Goal: Transaction & Acquisition: Purchase product/service

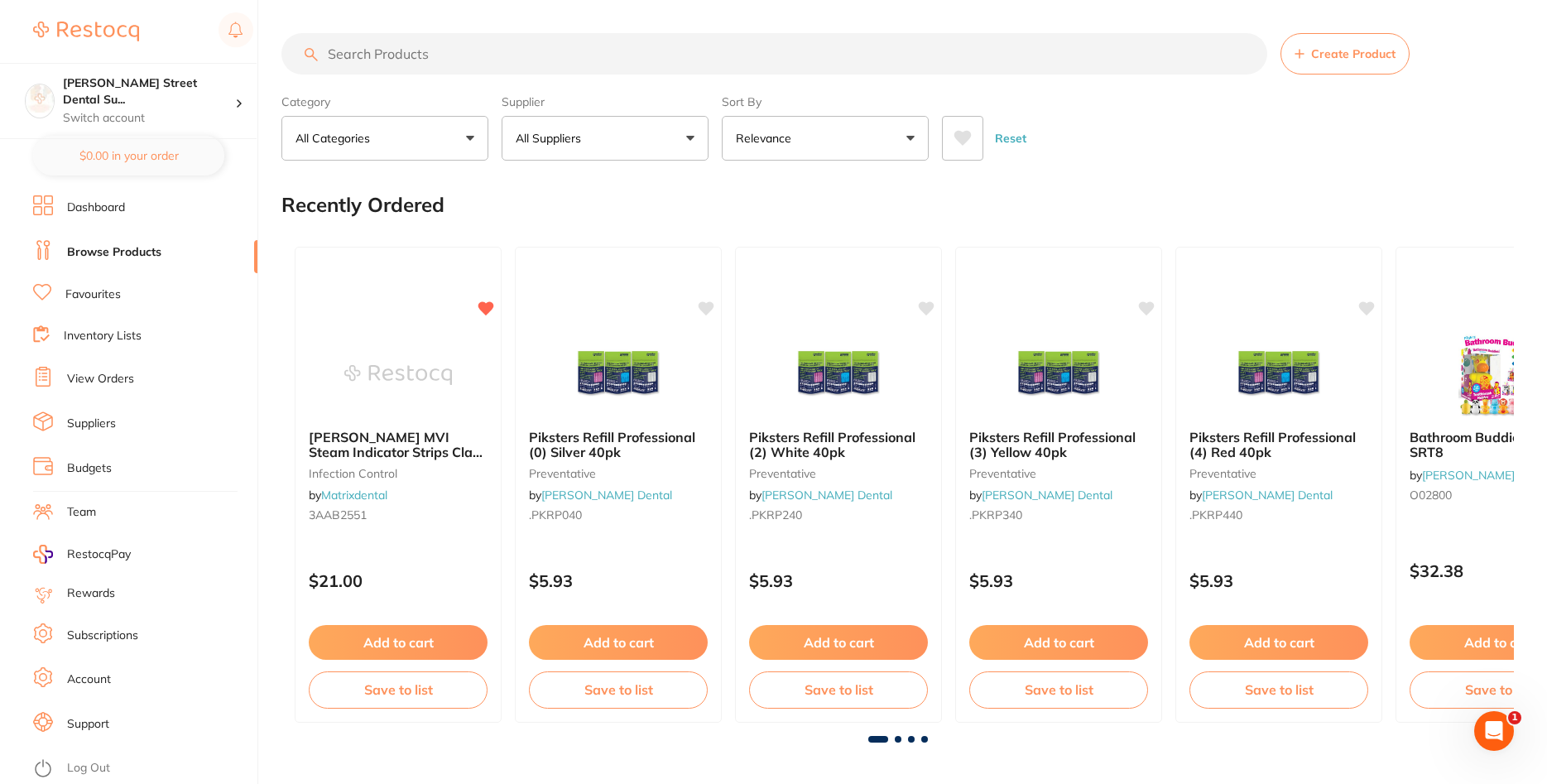
click at [101, 377] on link "View Orders" at bounding box center [101, 378] width 67 height 17
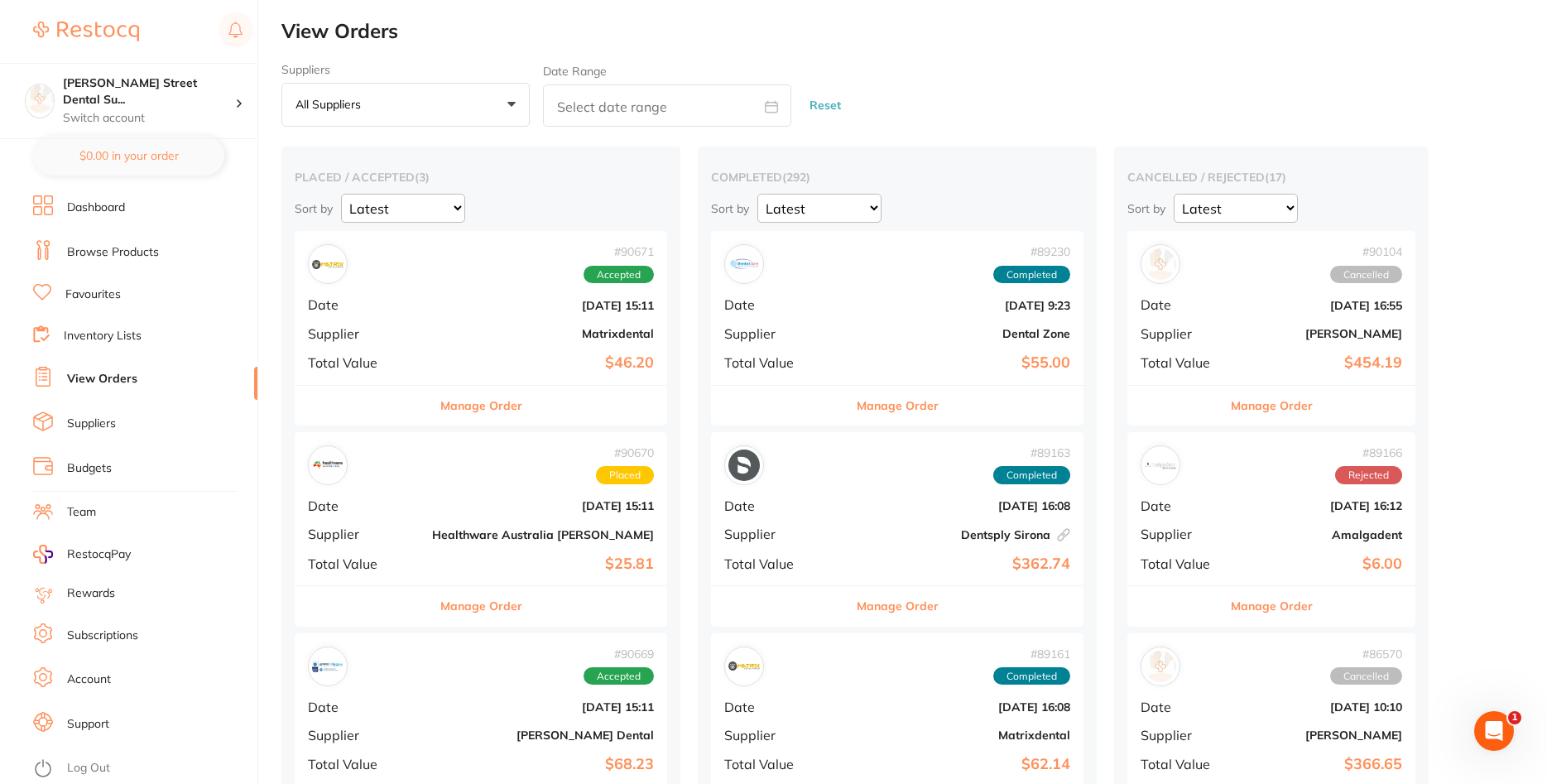
click at [496, 557] on b "$25.81" at bounding box center [543, 564] width 222 height 18
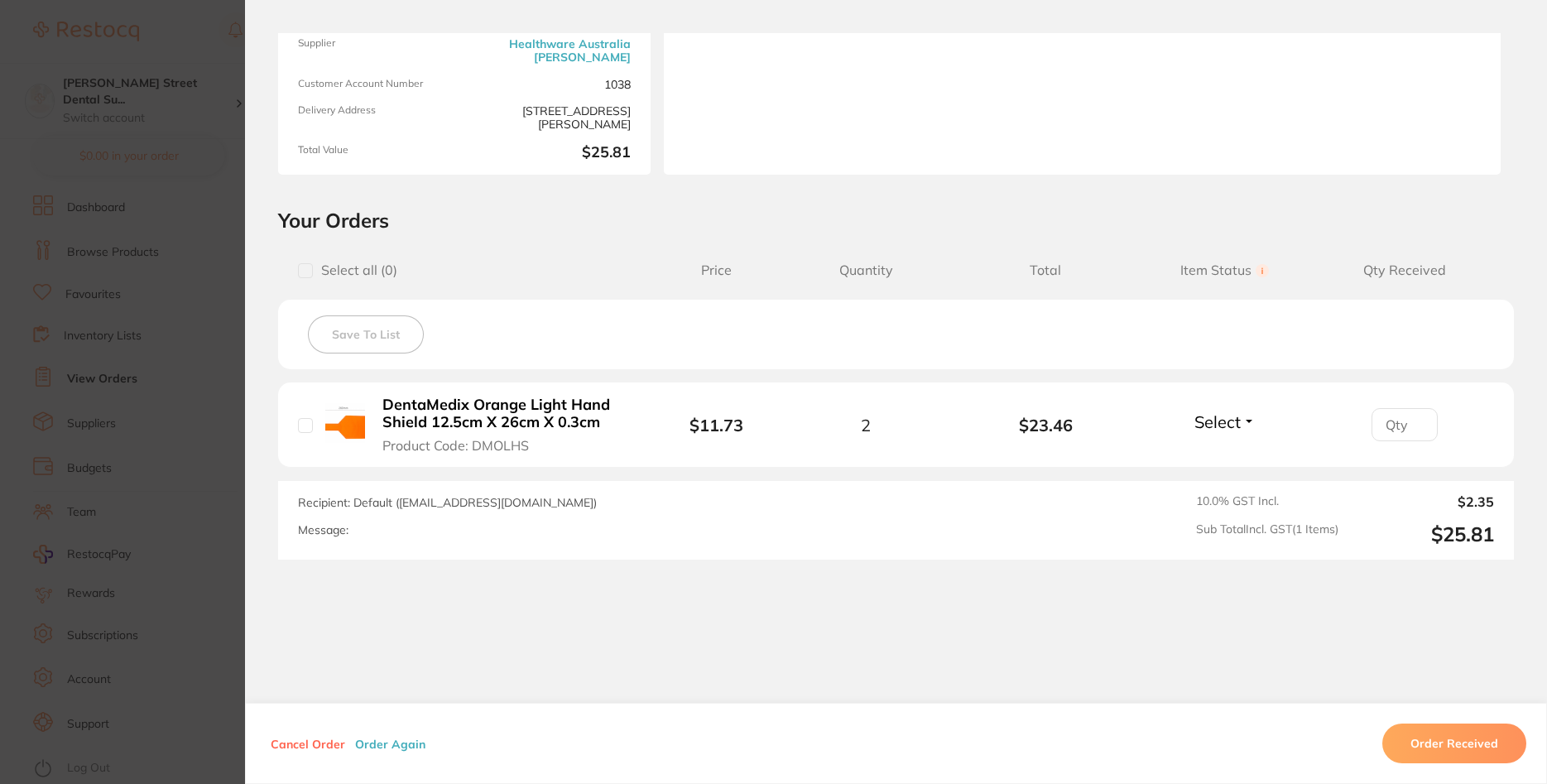
scroll to position [99, 0]
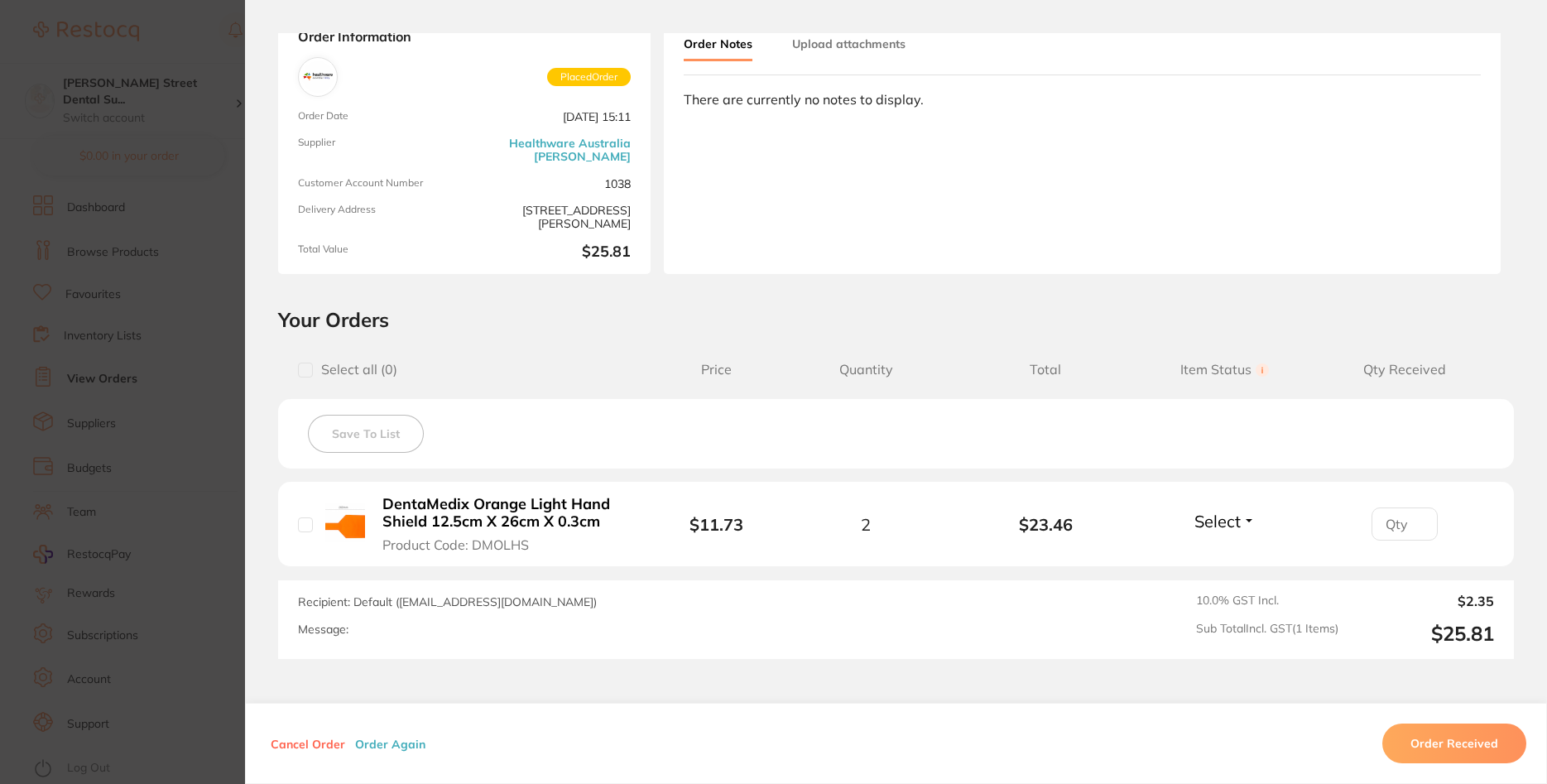
click at [226, 448] on section "Order ID: Restocq- 90670 Order Information Placed Order Order Date [DATE] 15:11…" at bounding box center [774, 392] width 1547 height 784
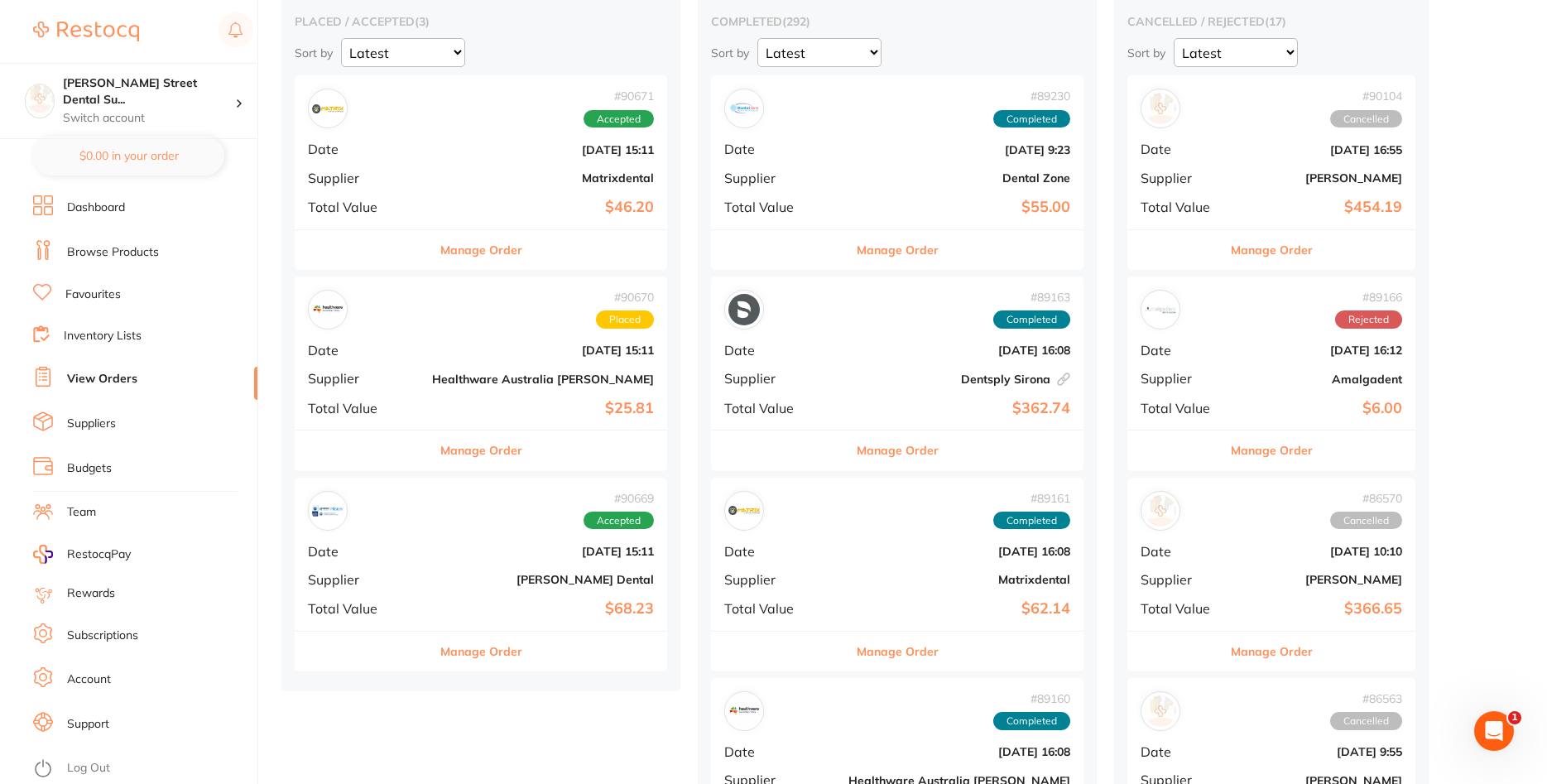
scroll to position [168, 0]
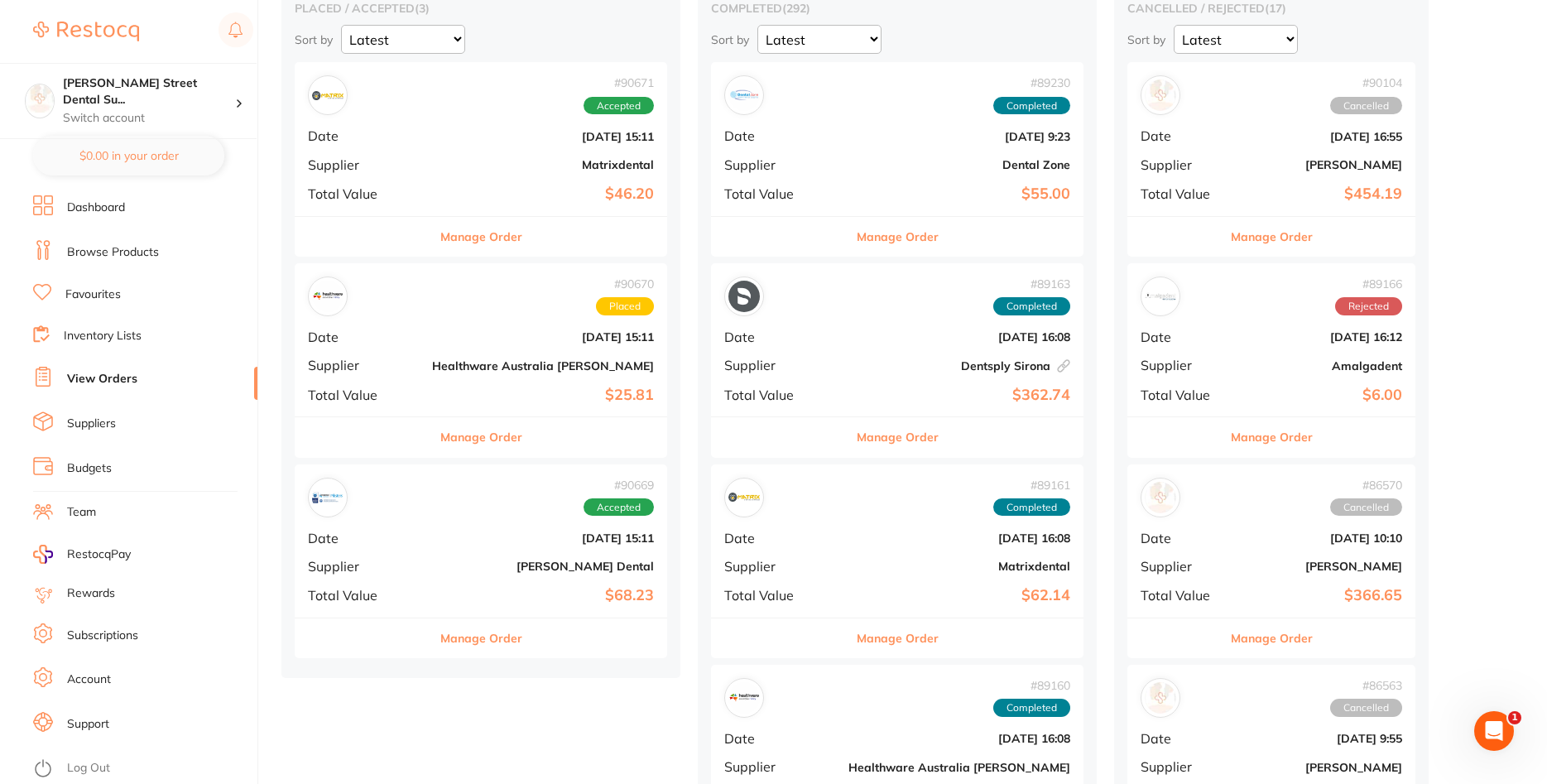
click at [422, 556] on div "# 90669 Accepted Date [DATE] 15:11 Supplier [PERSON_NAME] Dental Total Value $6…" at bounding box center [481, 540] width 372 height 153
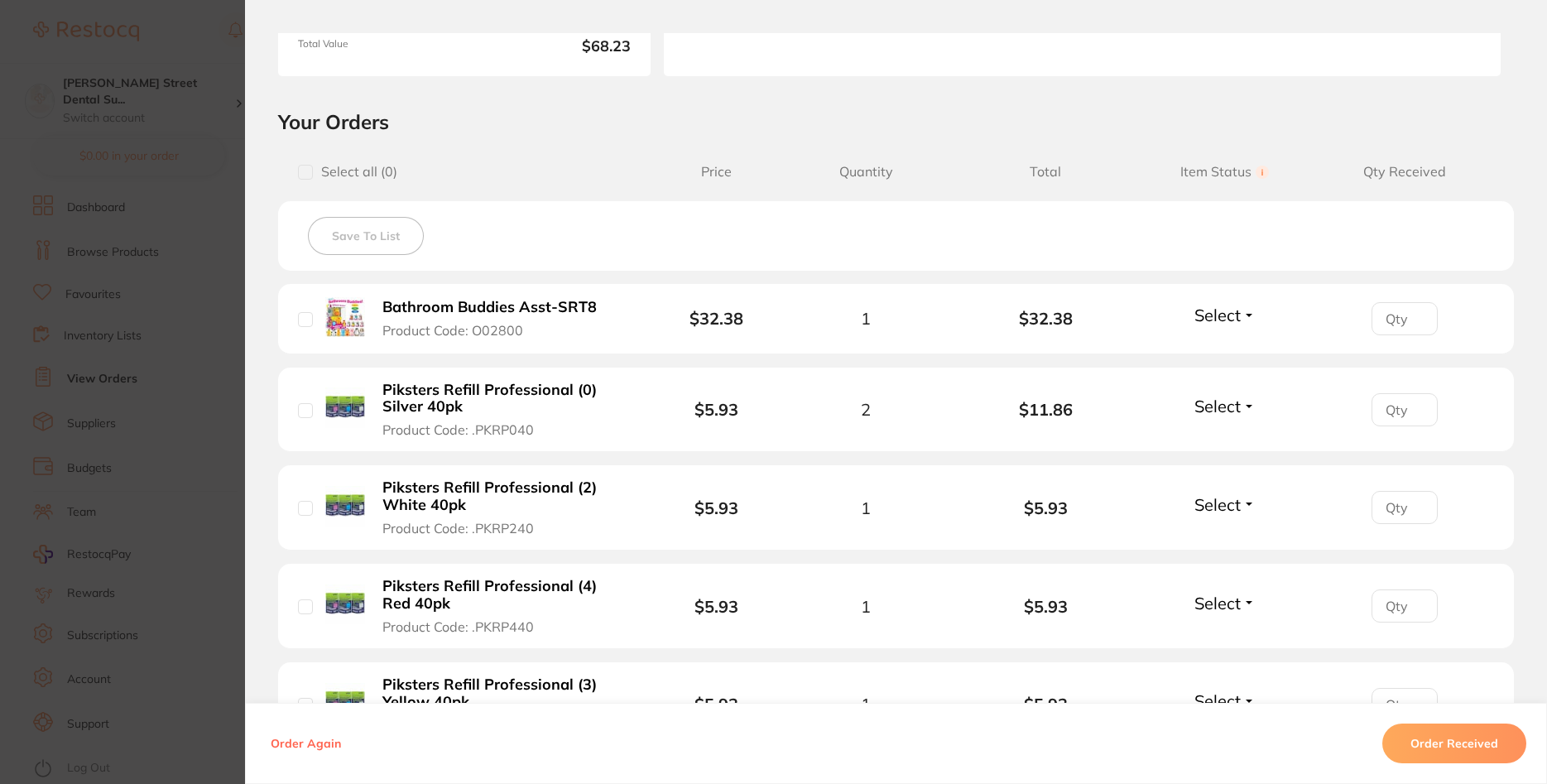
scroll to position [297, 0]
click at [231, 323] on section "Order ID: Restocq- 90669 Order Information Accepted Order Order Date [DATE] 15:…" at bounding box center [774, 392] width 1547 height 784
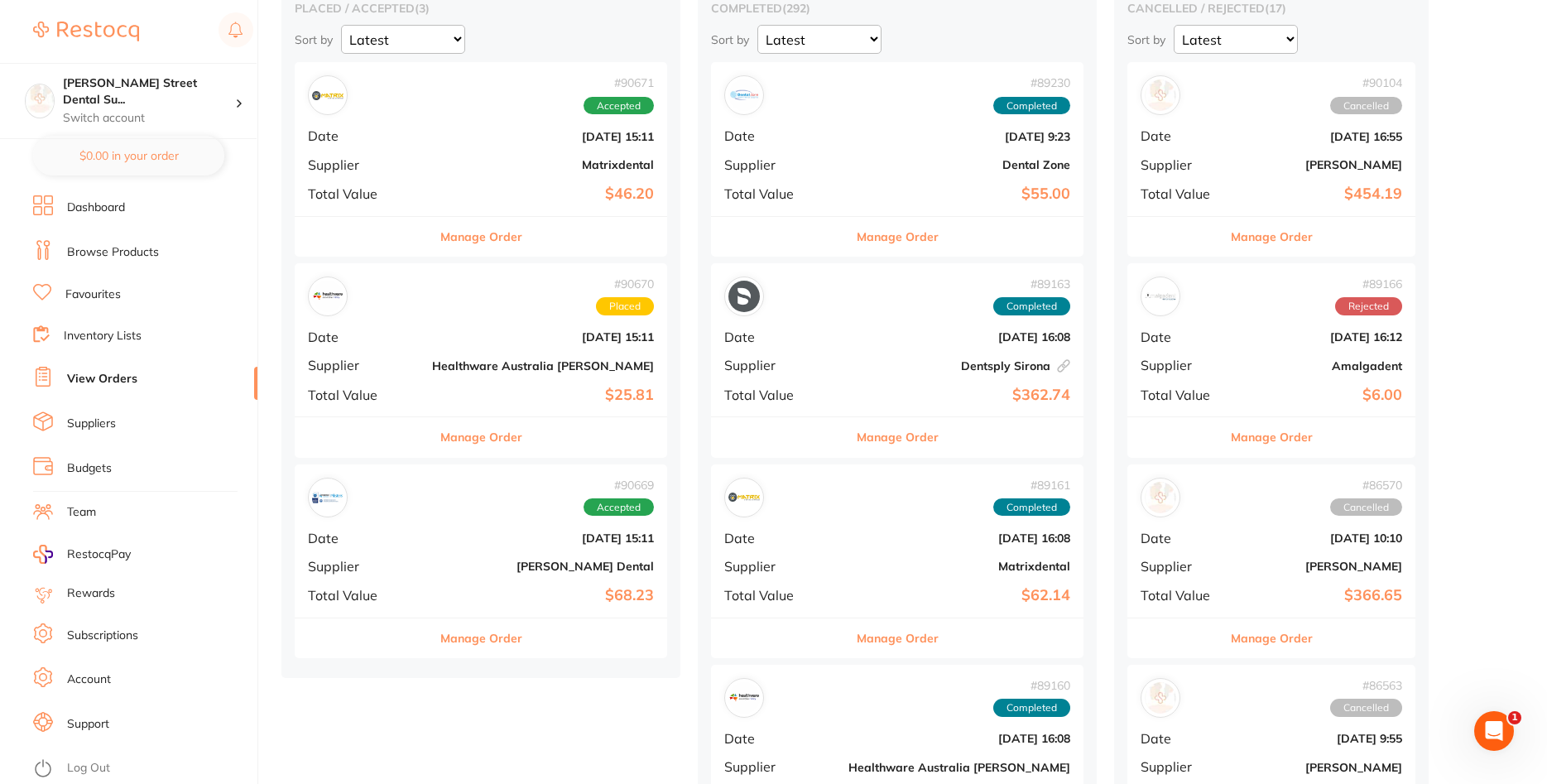
click at [433, 554] on div "# 90669 Accepted Date [DATE] 15:11 Supplier [PERSON_NAME] Dental Total Value $6…" at bounding box center [481, 540] width 372 height 153
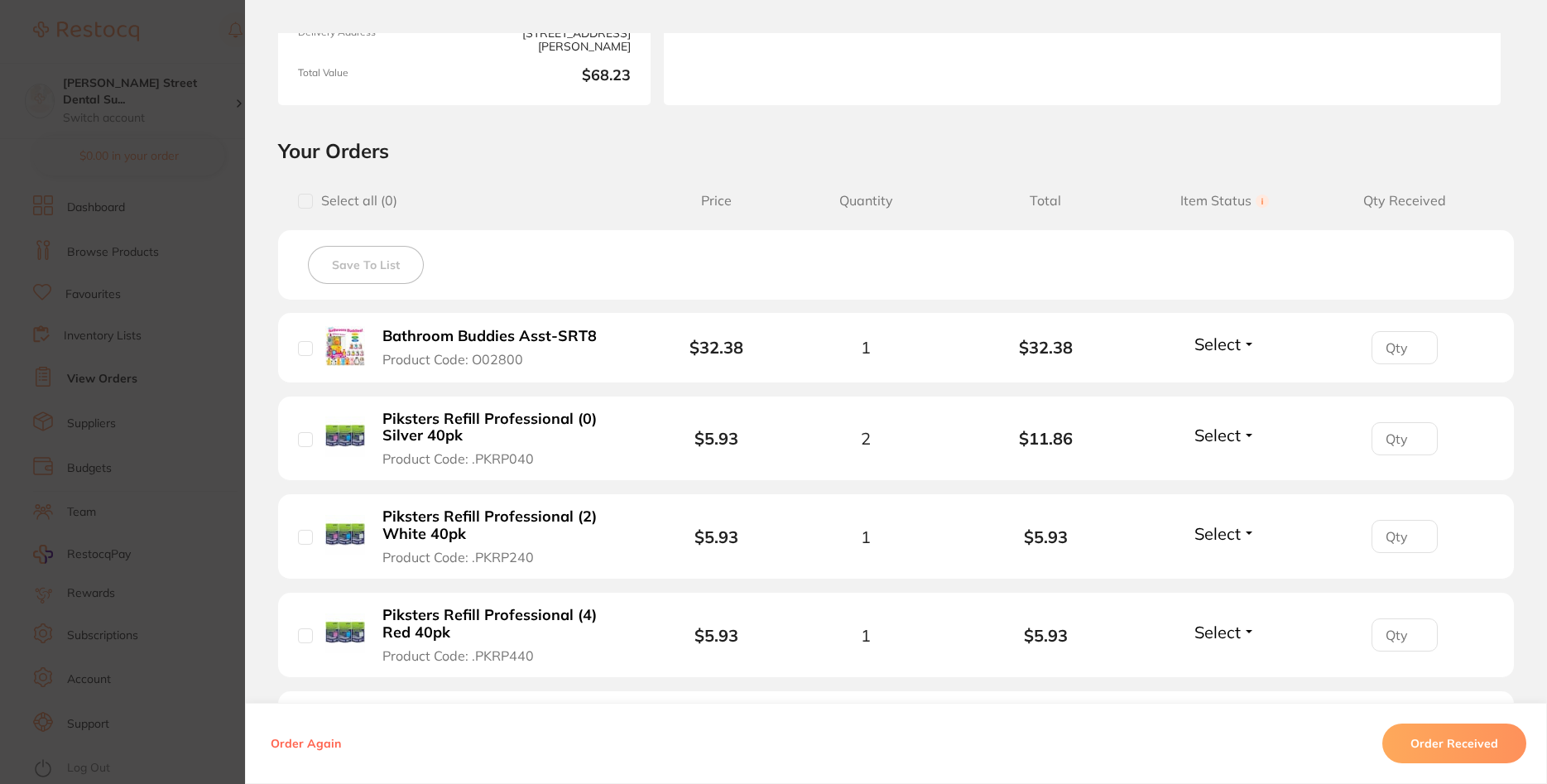
scroll to position [297, 0]
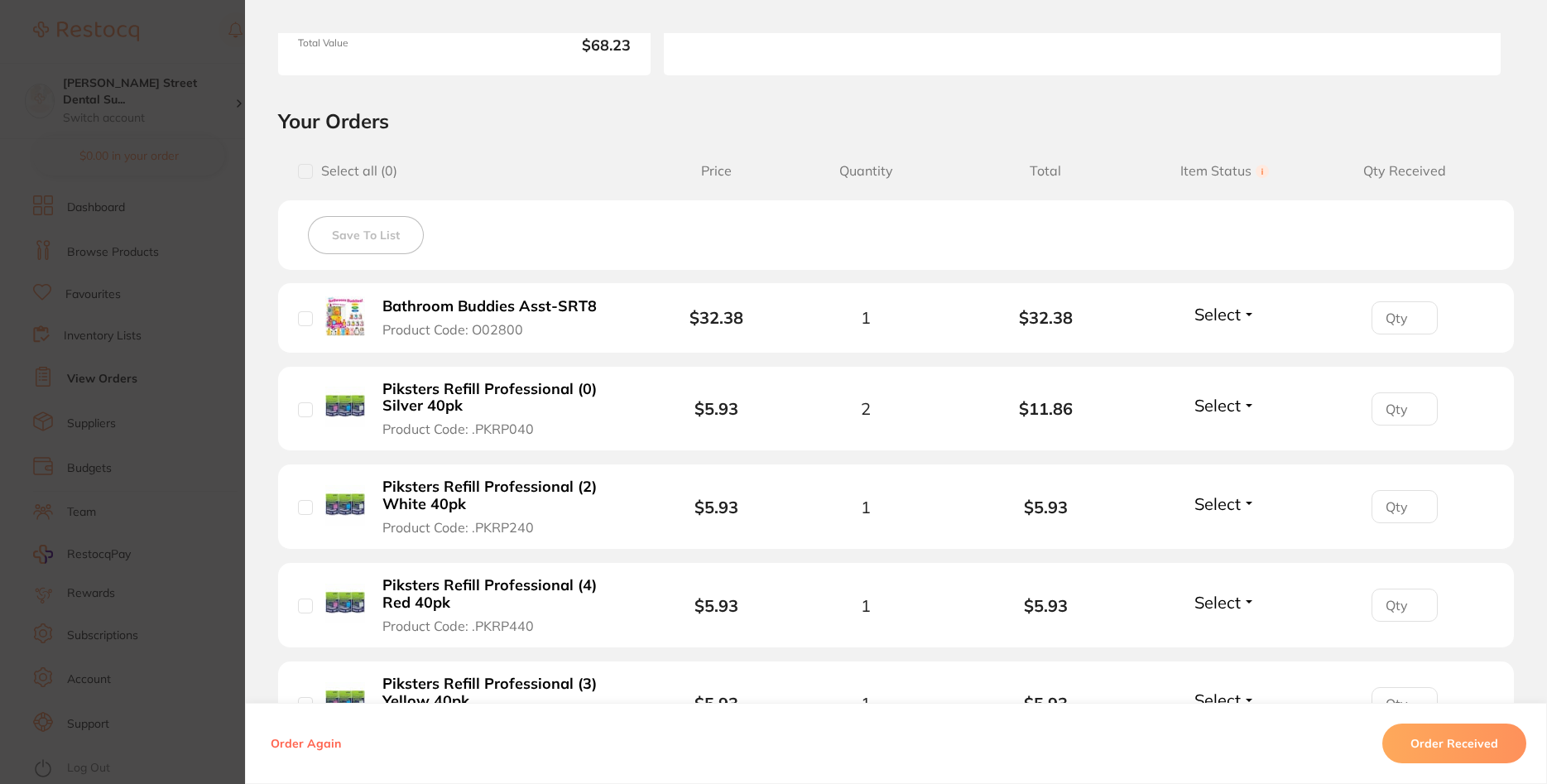
click at [305, 315] on input "checkbox" at bounding box center [304, 318] width 15 height 15
checkbox input "true"
click at [303, 413] on input "checkbox" at bounding box center [304, 409] width 15 height 15
checkbox input "true"
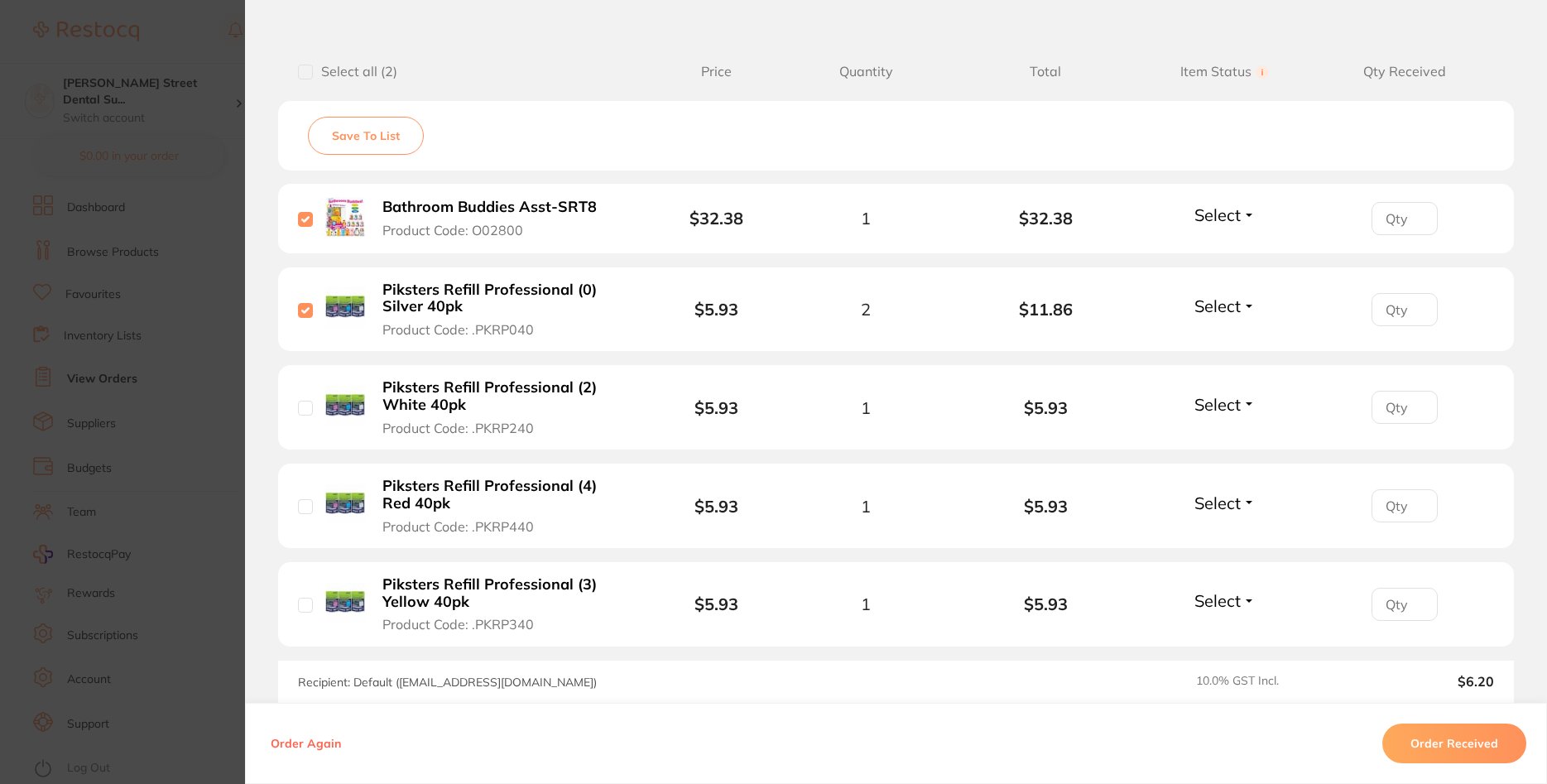
click at [303, 408] on input "checkbox" at bounding box center [304, 408] width 15 height 15
checkbox input "true"
click at [298, 595] on div "Piksters Refill Professional (3) Yellow 40pk Product Code: .PKRP340" at bounding box center [477, 604] width 360 height 58
click at [304, 503] on input "checkbox" at bounding box center [304, 506] width 15 height 15
checkbox input "true"
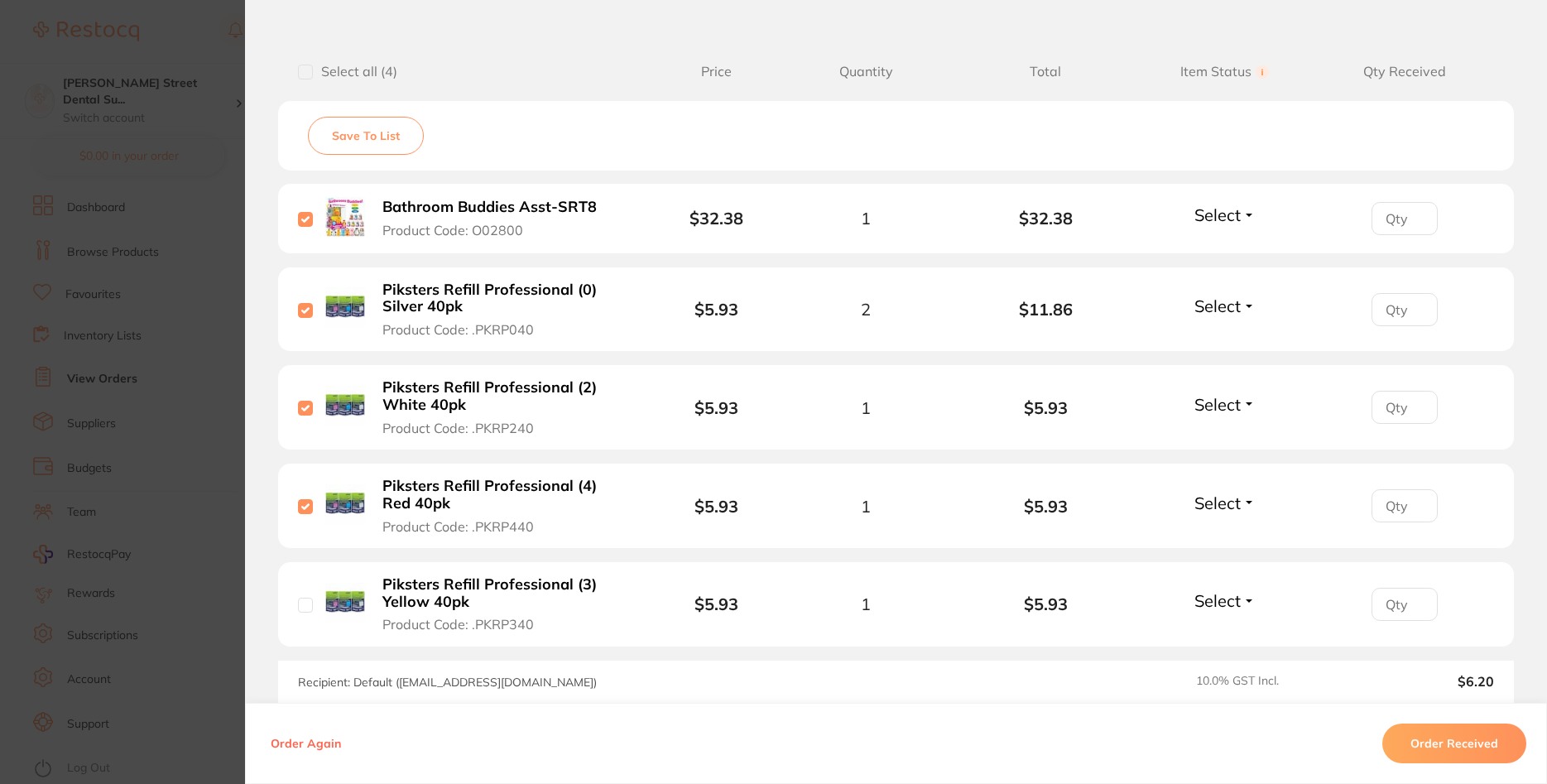
click at [306, 608] on input "checkbox" at bounding box center [304, 605] width 15 height 15
checkbox input "true"
click at [1238, 220] on span "Select" at bounding box center [1217, 215] width 46 height 21
click at [1225, 250] on span "Received" at bounding box center [1225, 250] width 42 height 13
click at [1227, 303] on span "Select" at bounding box center [1217, 305] width 46 height 21
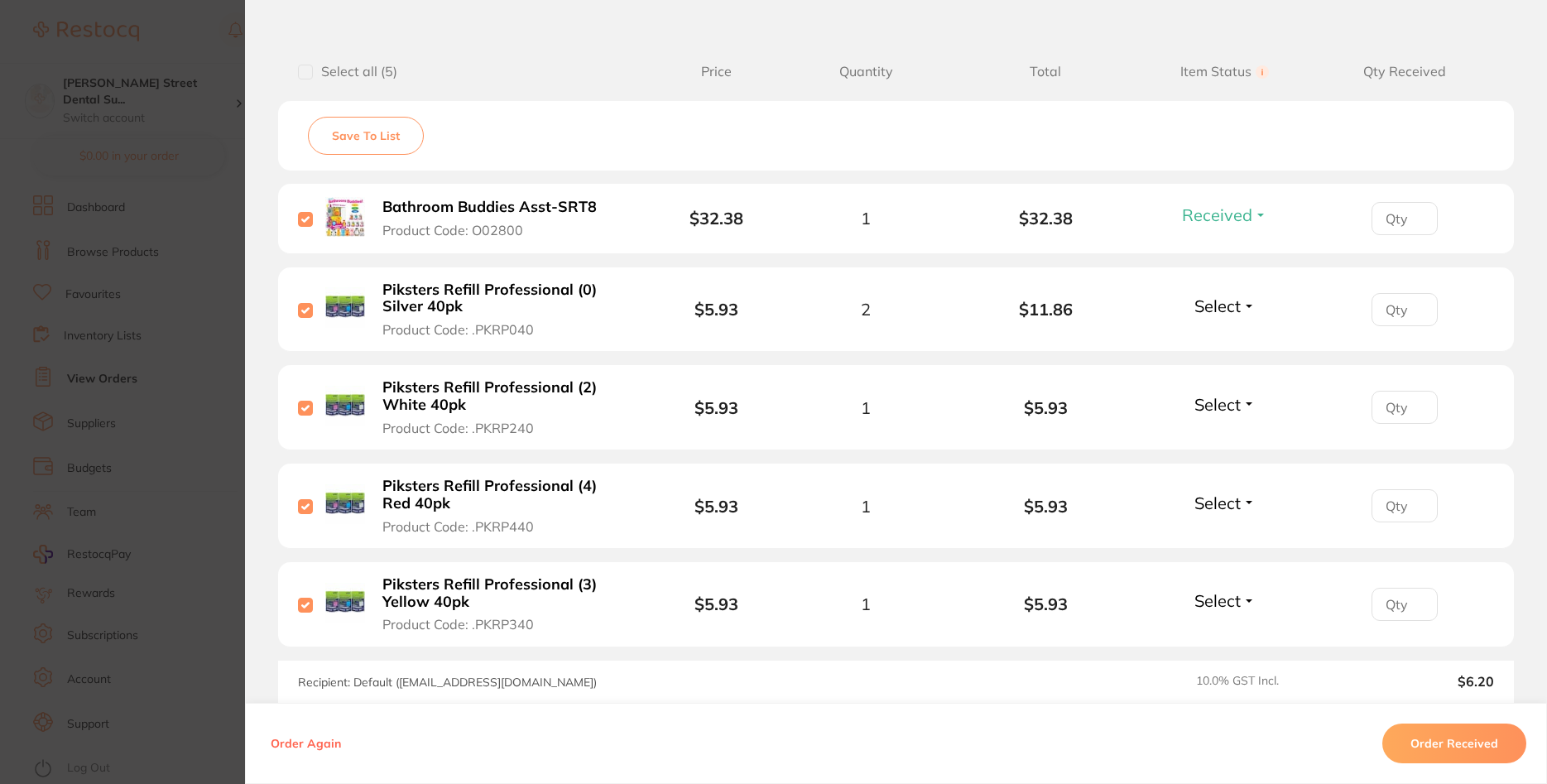
click at [1151, 341] on li "Piksters Refill Professional (0) Silver 40pk Product Code: .PKRP040 $5.93 2 $11…" at bounding box center [896, 309] width 1236 height 86
click at [1437, 746] on button "Order Received" at bounding box center [1454, 743] width 144 height 39
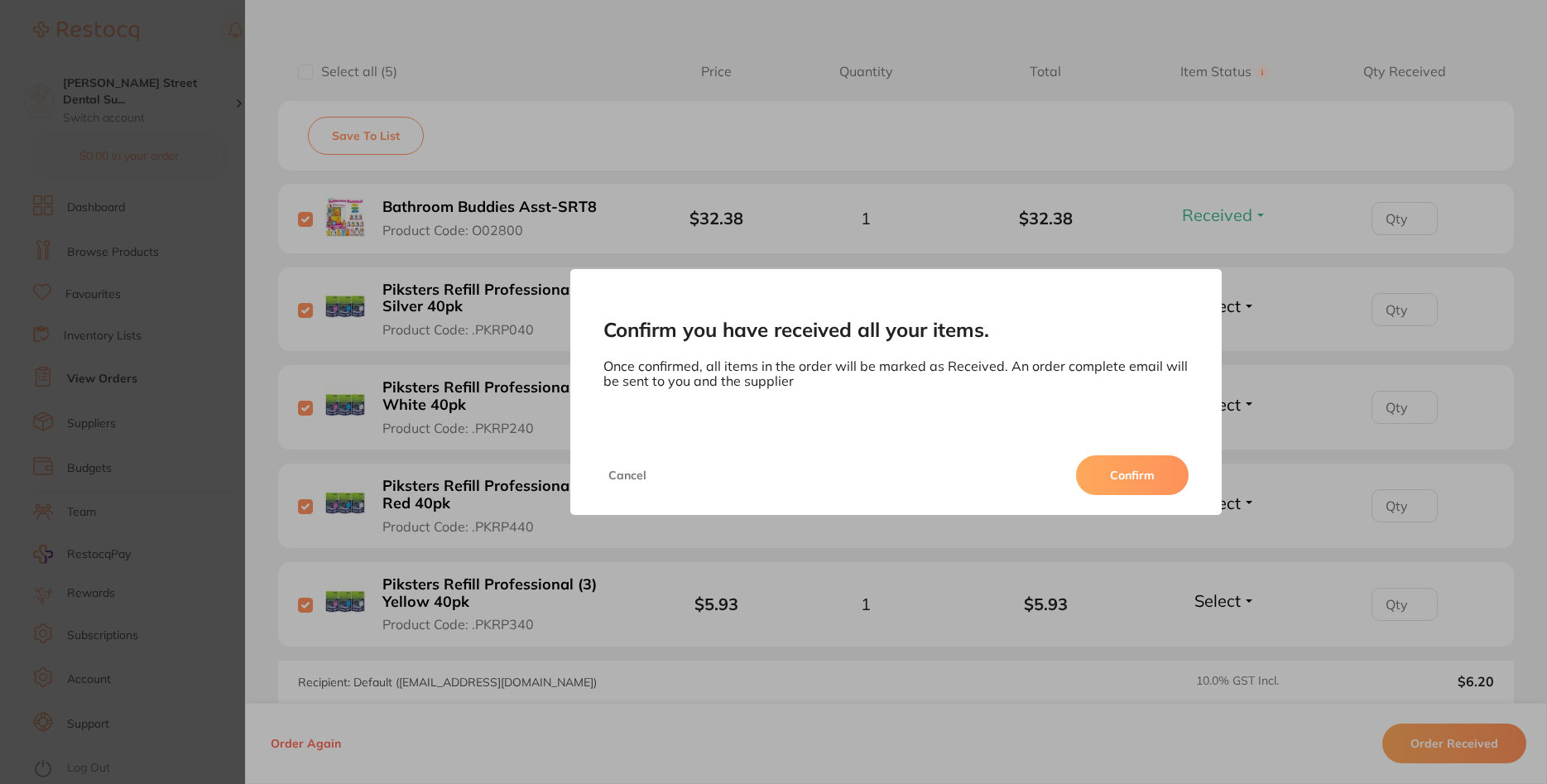
click at [1142, 481] on button "Confirm" at bounding box center [1132, 475] width 112 height 39
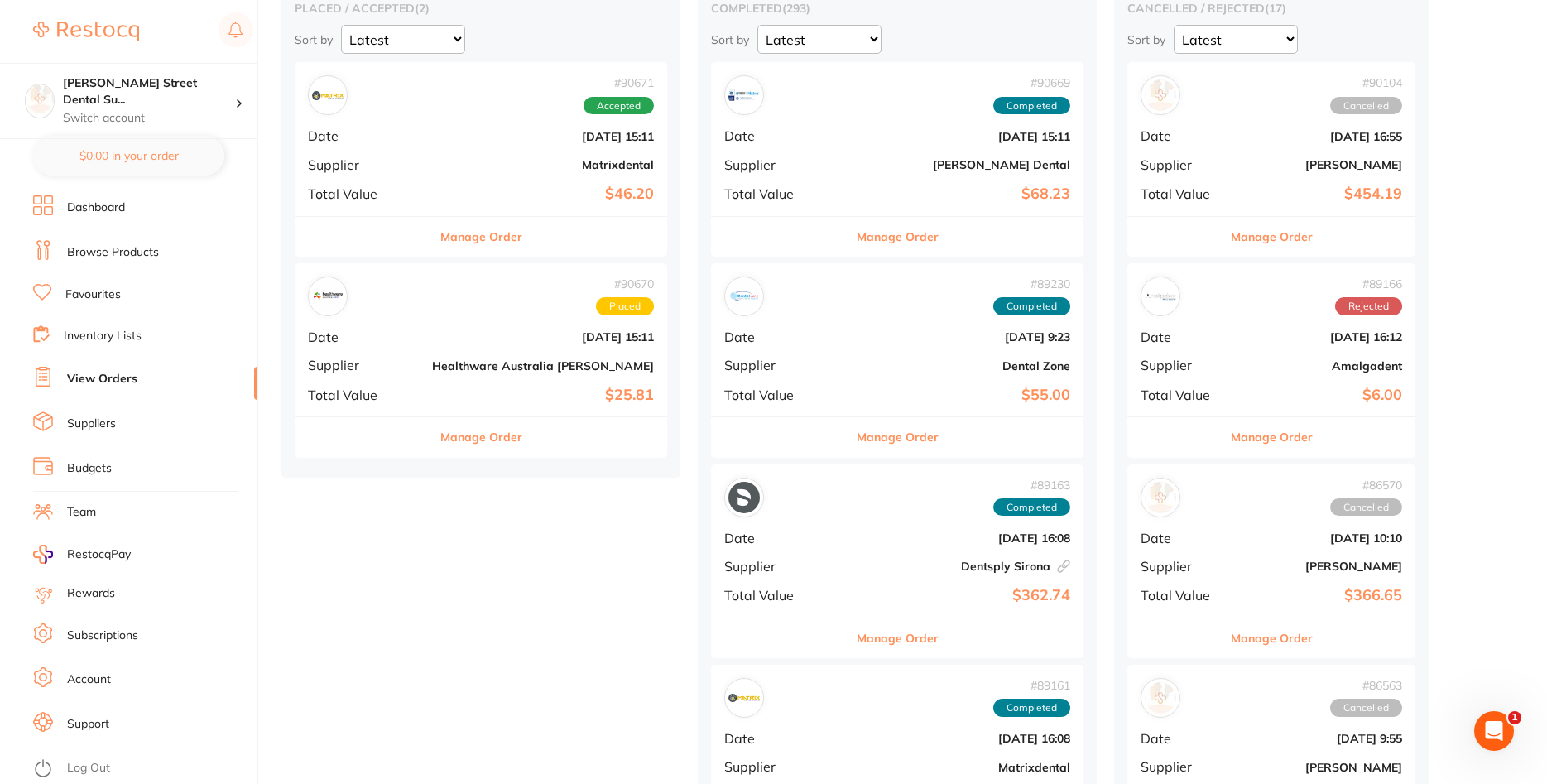
click at [433, 159] on b "Matrixdental" at bounding box center [543, 163] width 222 height 13
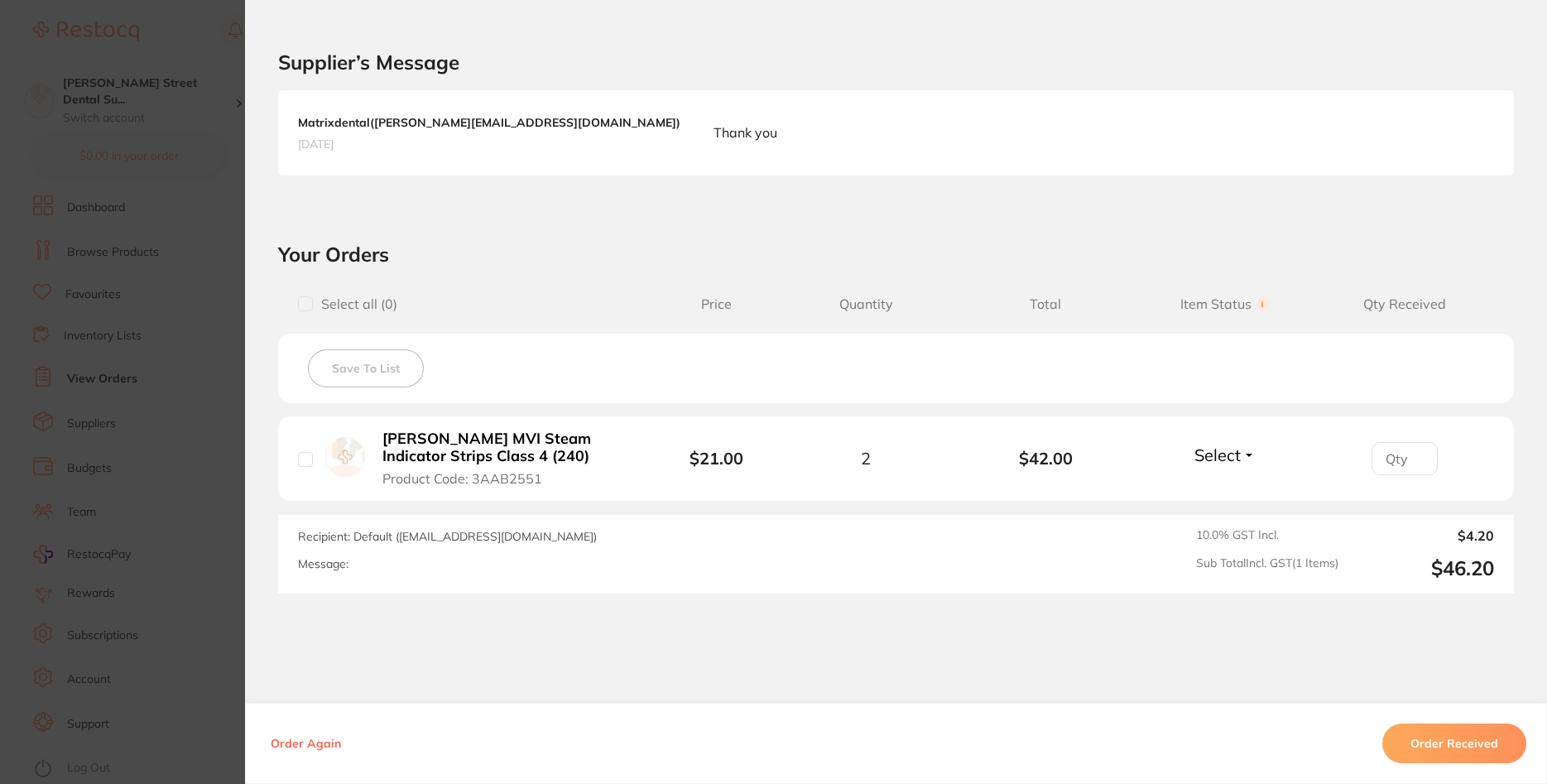
scroll to position [427, 0]
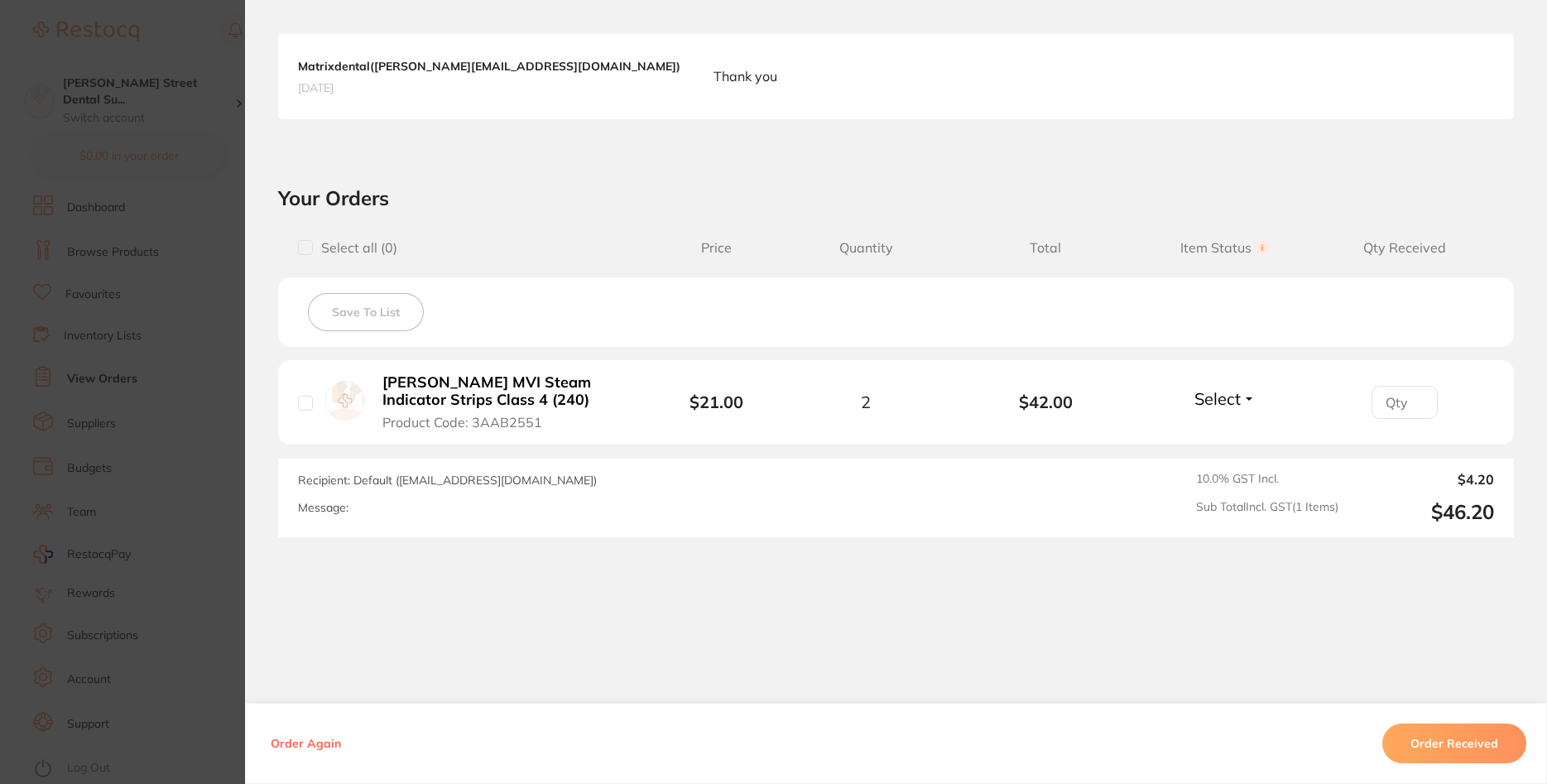
click at [194, 374] on section "Order ID: Restocq- 90671 Order Information Accepted Order Order Date [DATE] 15:…" at bounding box center [774, 392] width 1547 height 784
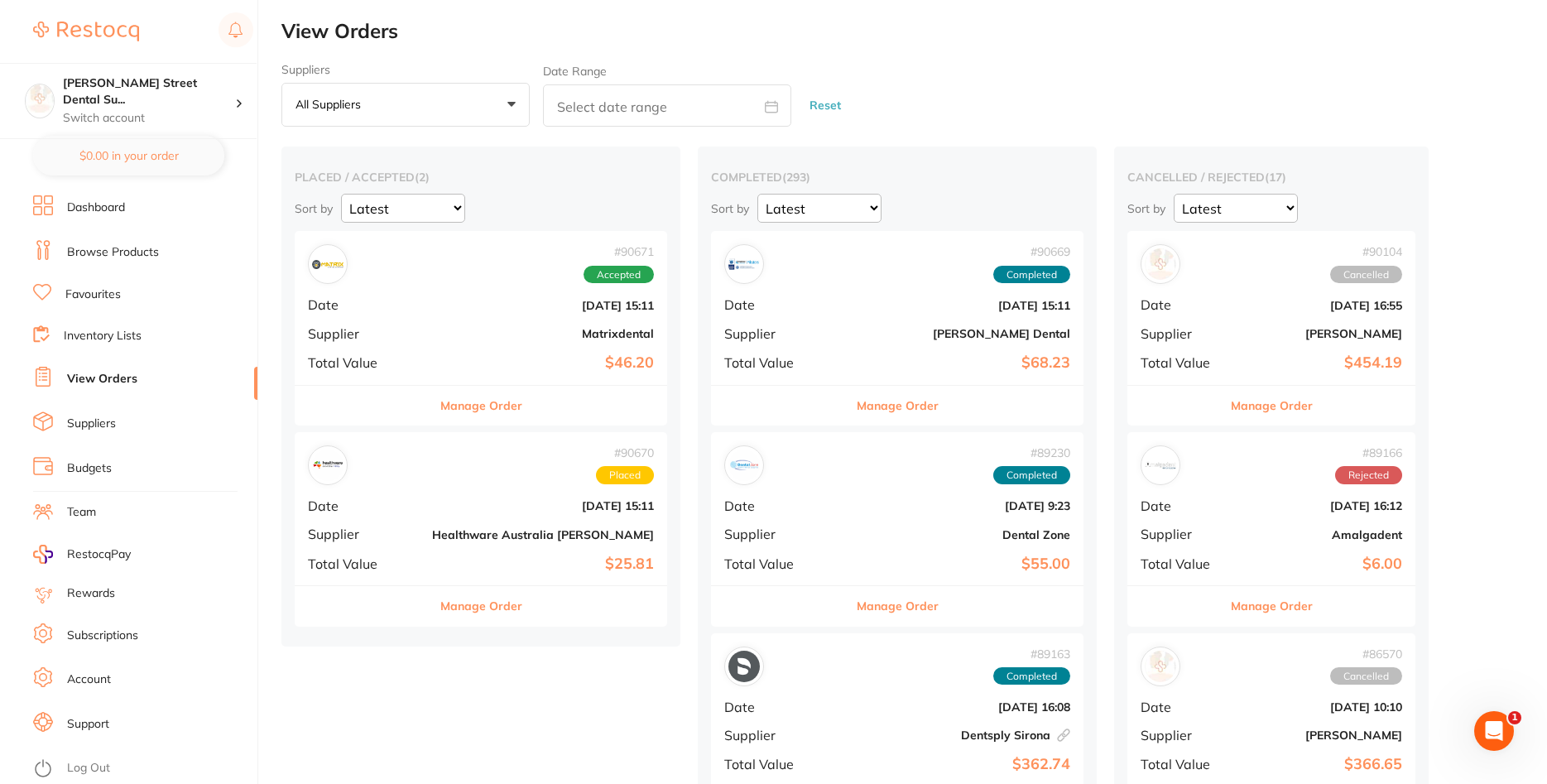
click at [89, 250] on link "Browse Products" at bounding box center [112, 252] width 92 height 17
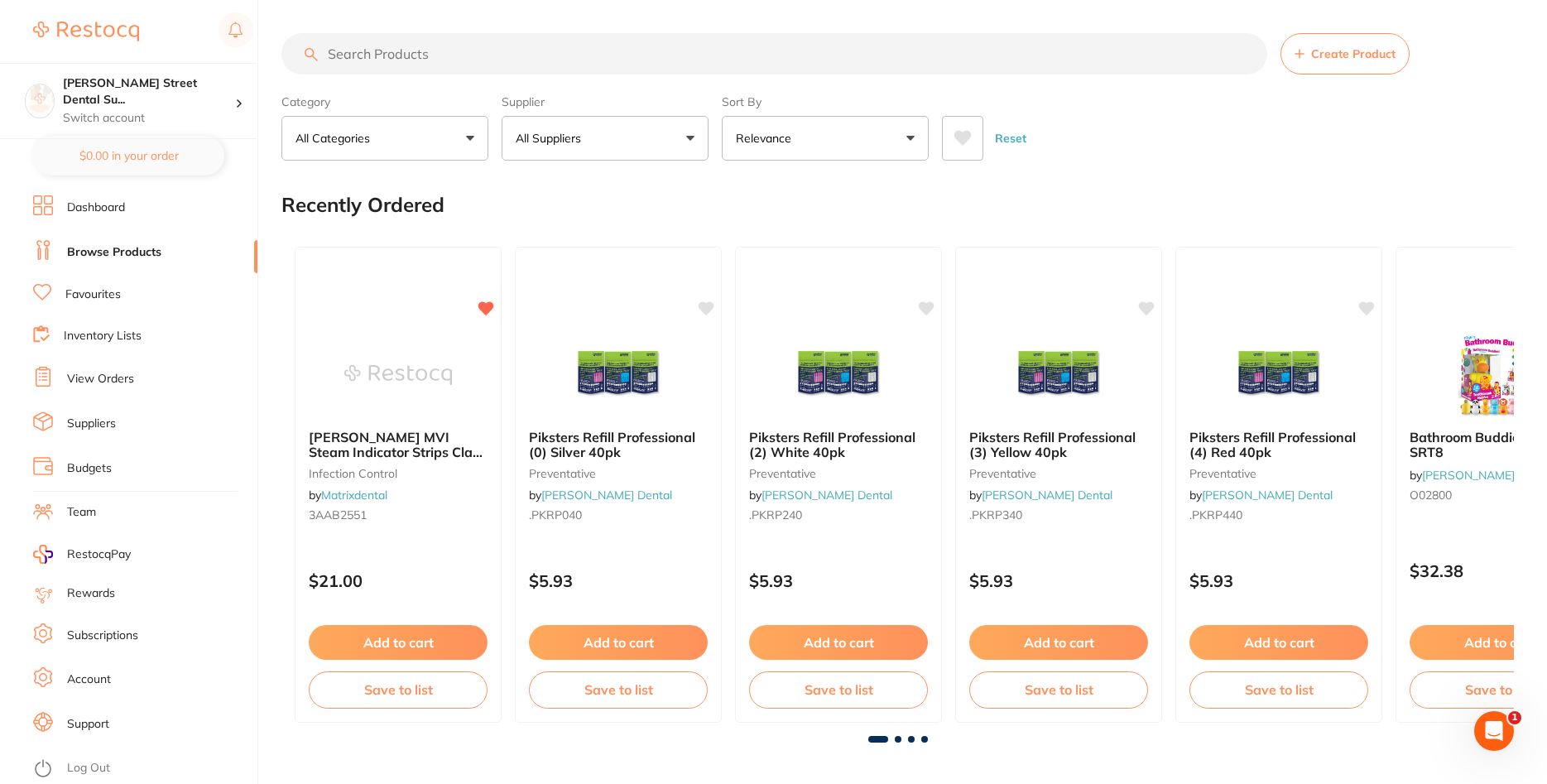
click at [535, 66] on input "search" at bounding box center [774, 54] width 986 height 41
type input "safety glasses"
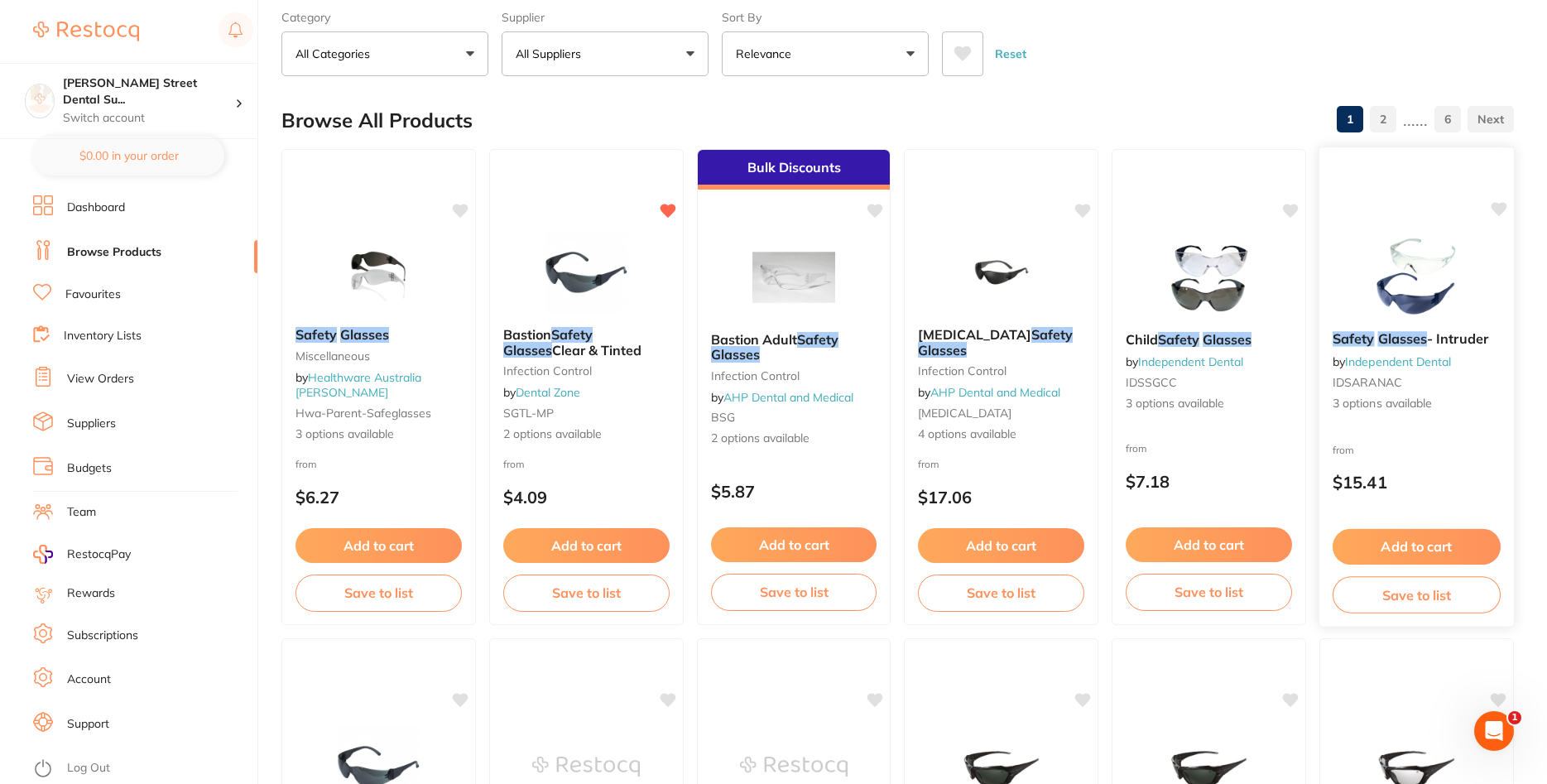
scroll to position [168, 0]
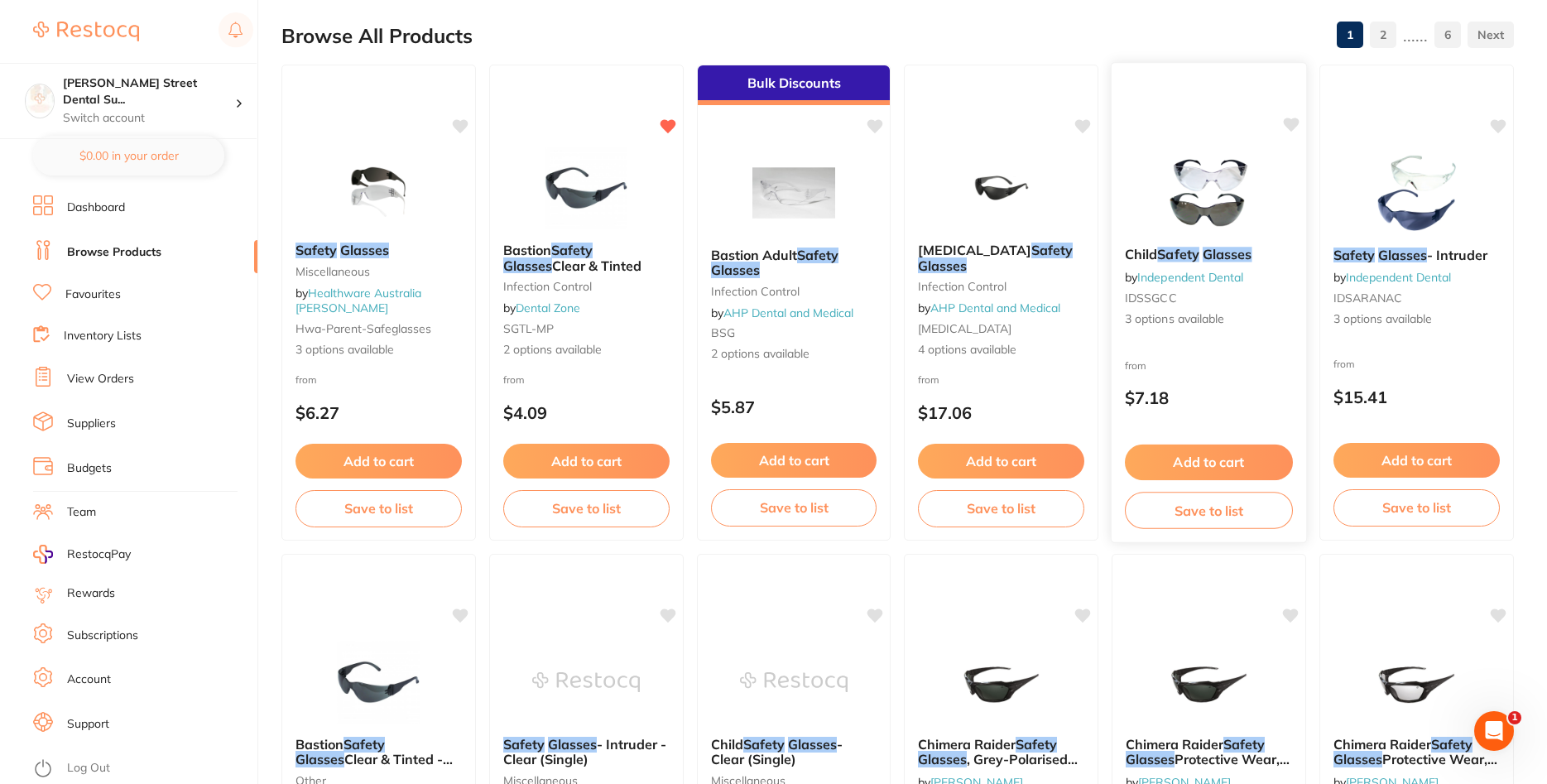
click at [1212, 209] on img at bounding box center [1209, 191] width 108 height 84
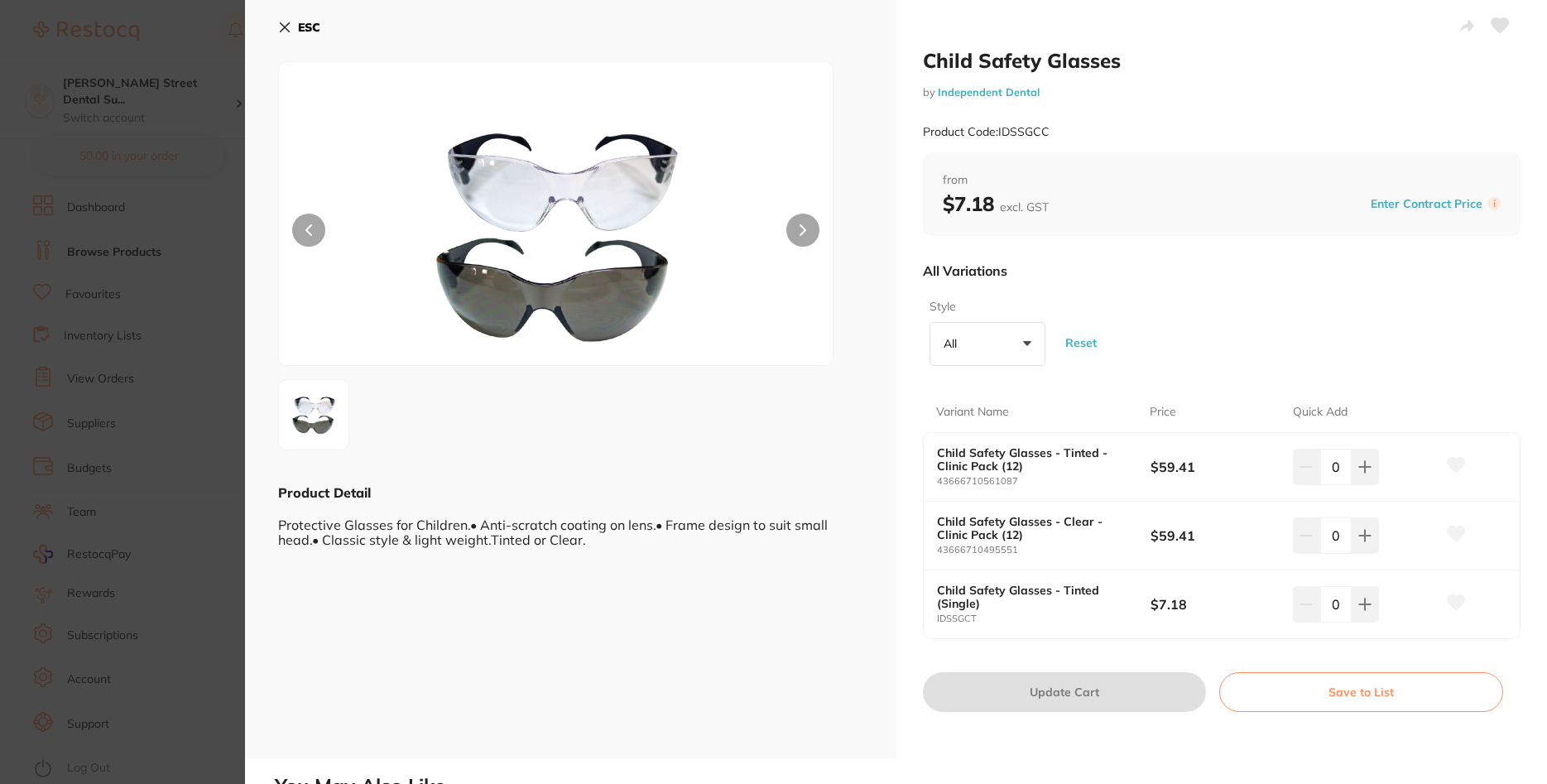
click at [318, 401] on img at bounding box center [313, 415] width 59 height 59
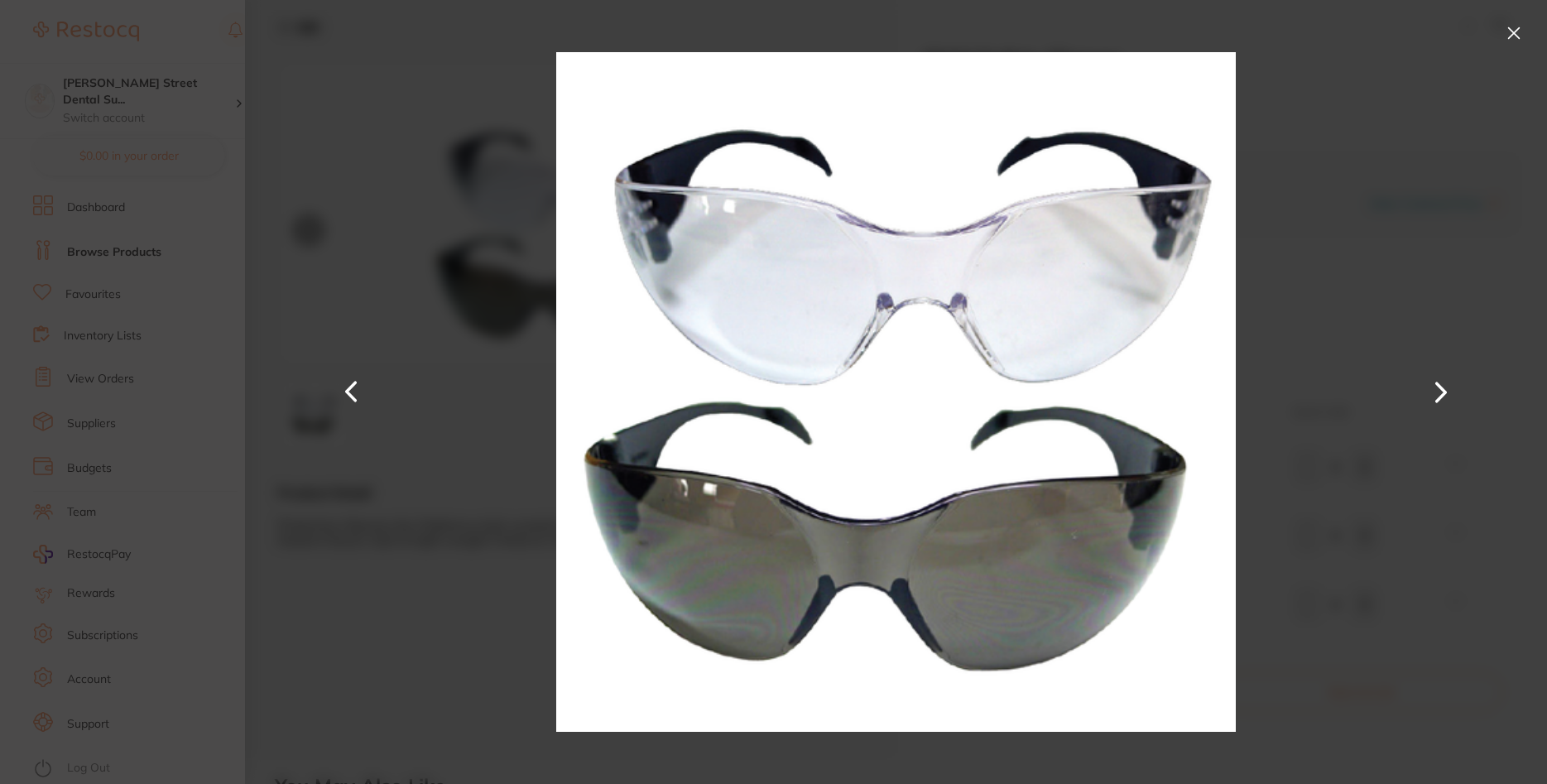
drag, startPoint x: 1512, startPoint y: 28, endPoint x: 1500, endPoint y: 52, distance: 26.8
click at [1512, 36] on button at bounding box center [1513, 33] width 27 height 27
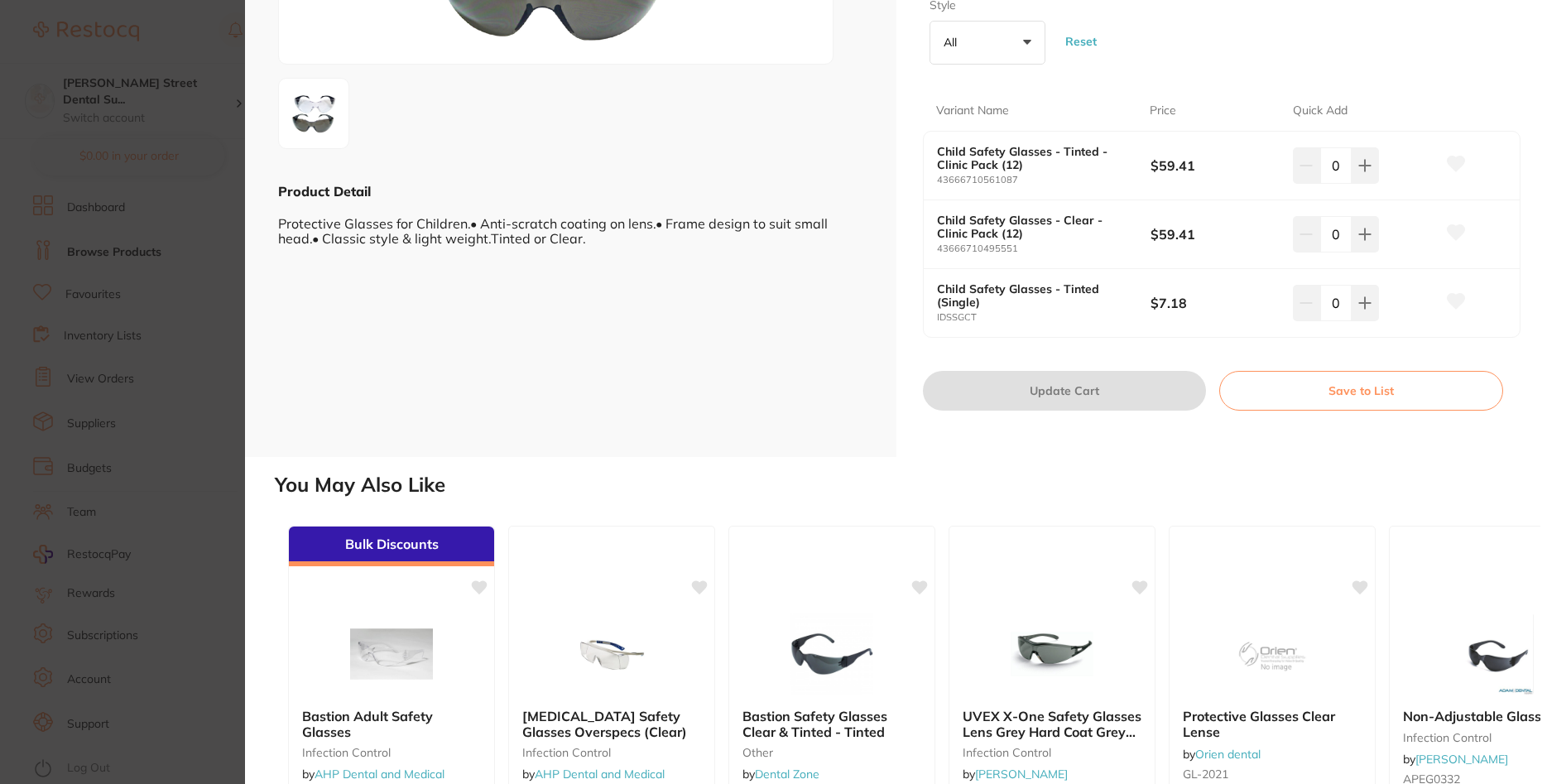
scroll to position [99, 0]
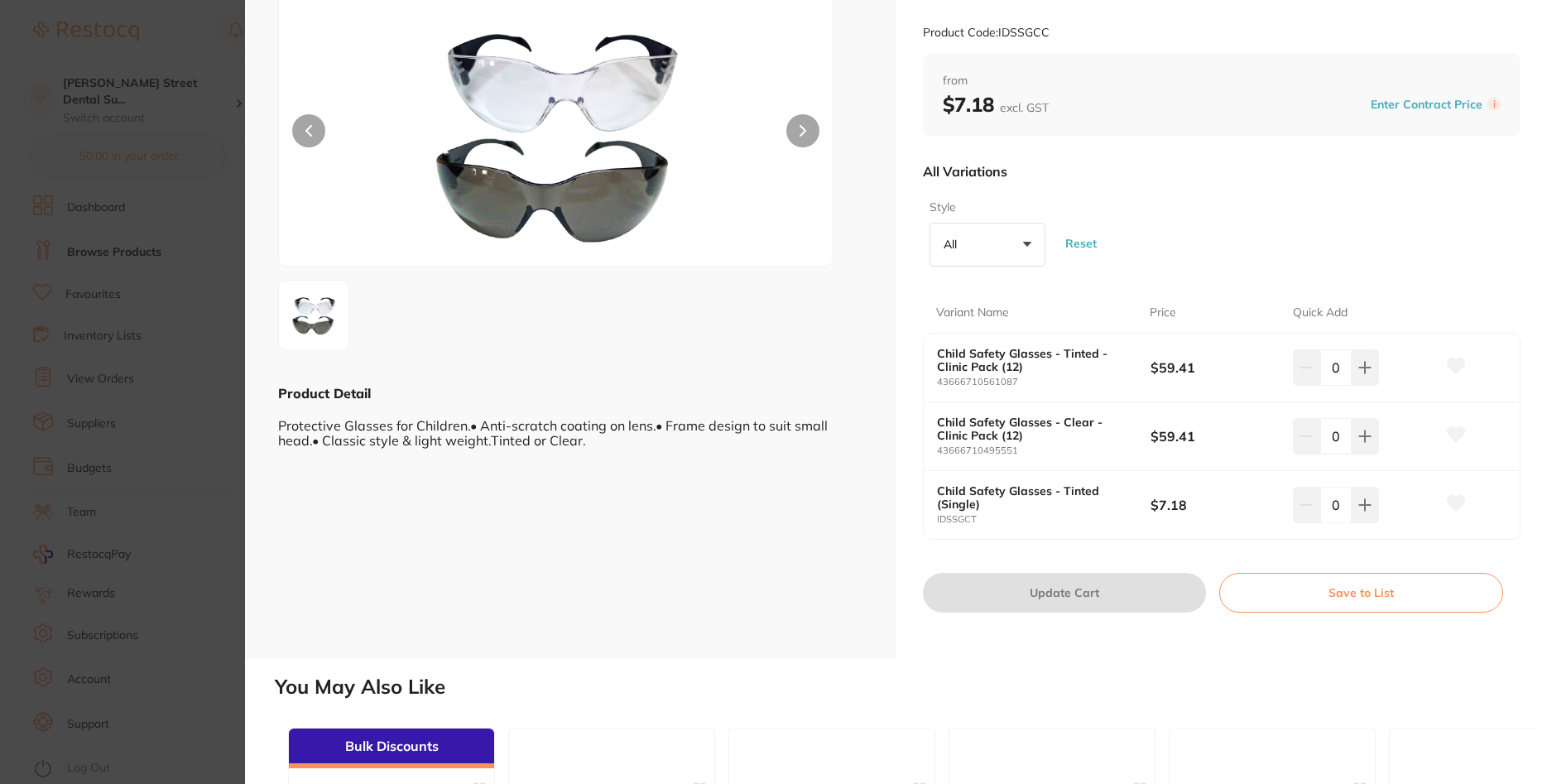
click at [1030, 241] on button "All +0" at bounding box center [987, 244] width 116 height 44
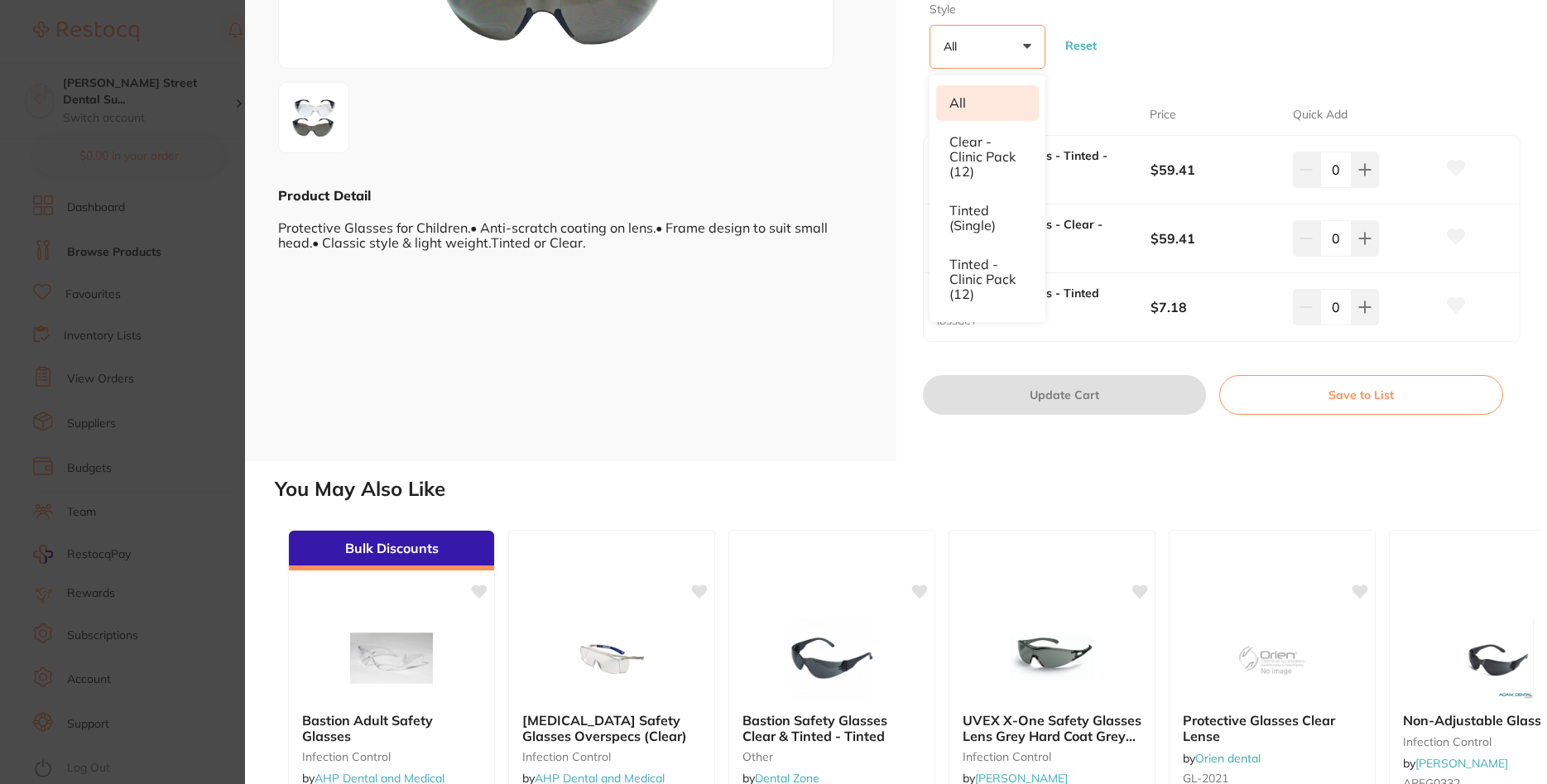
scroll to position [297, 0]
click at [1074, 485] on h2 "You May Also Like" at bounding box center [908, 489] width 1266 height 24
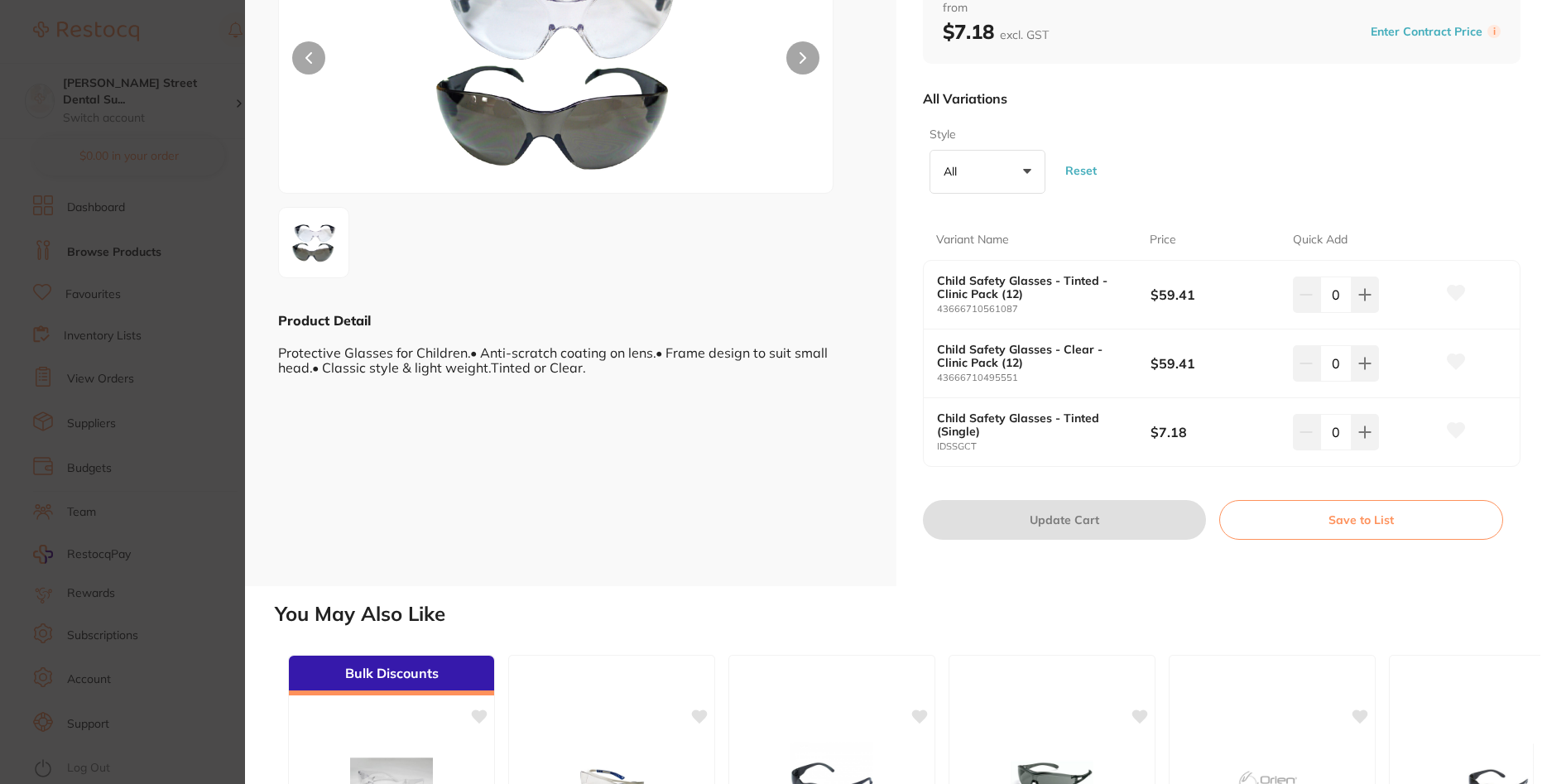
scroll to position [0, 0]
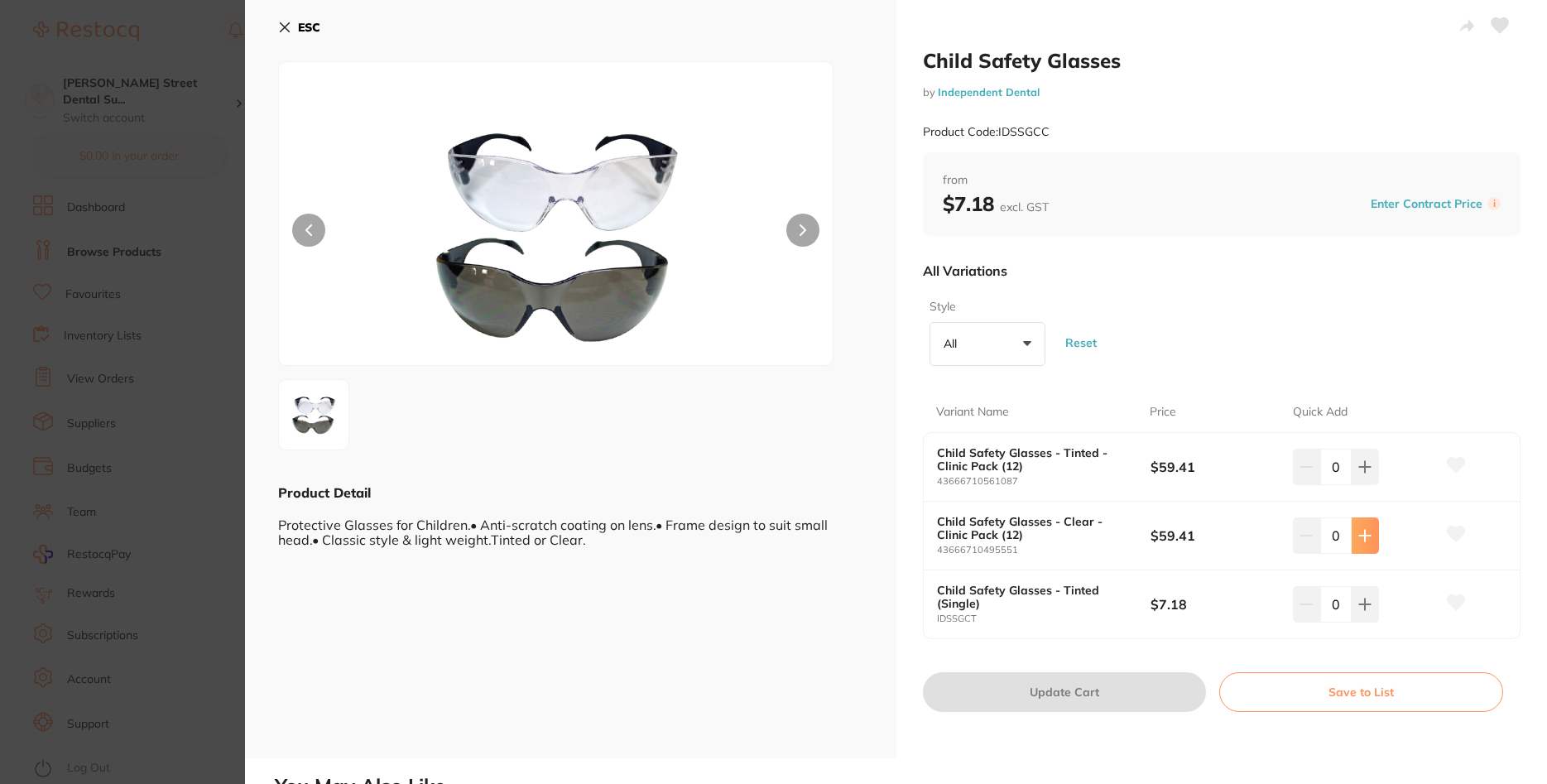
click at [1362, 539] on icon at bounding box center [1365, 535] width 13 height 13
type input "1"
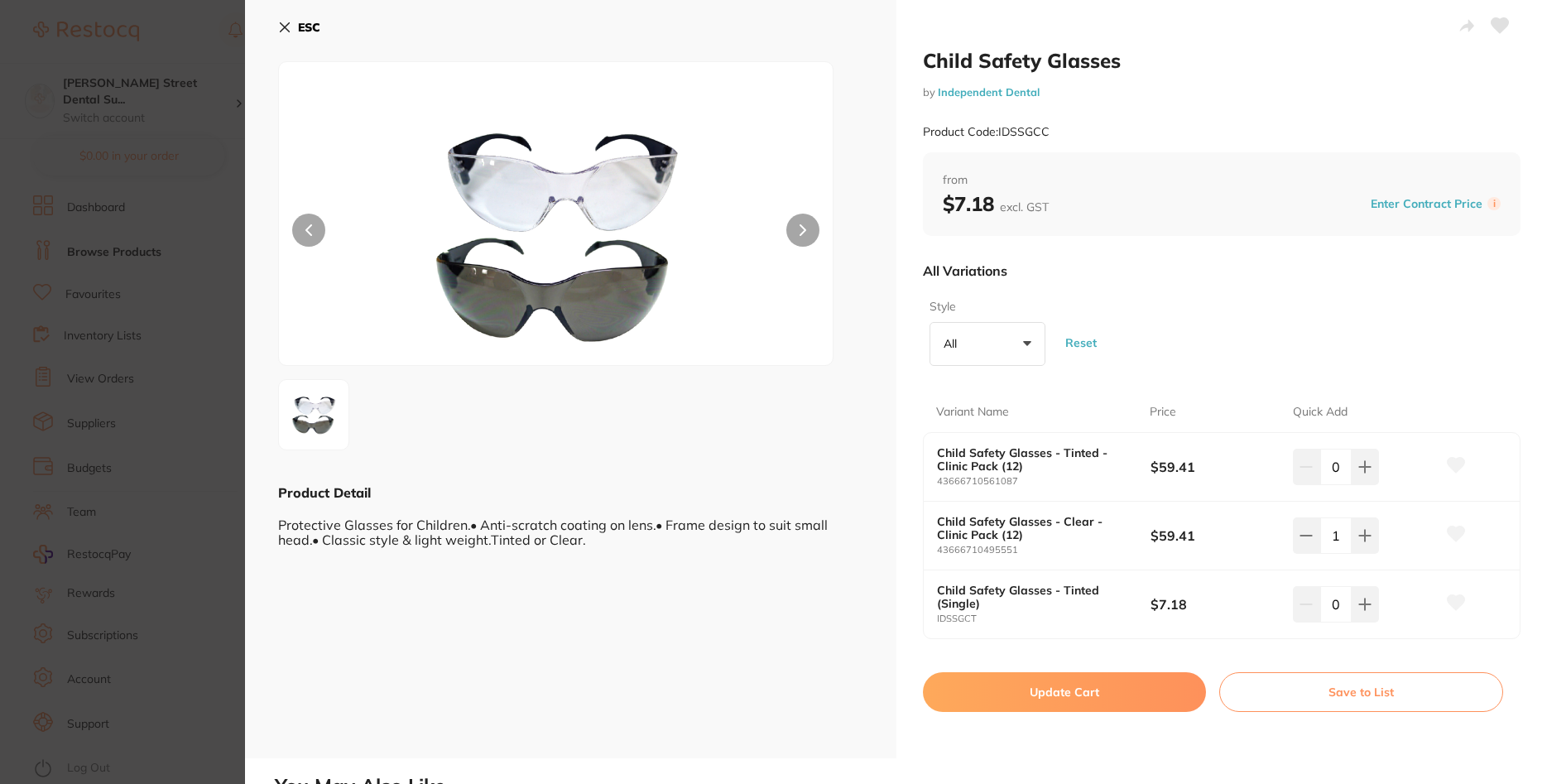
click at [1118, 692] on button "Update Cart" at bounding box center [1065, 691] width 284 height 39
checkbox input "false"
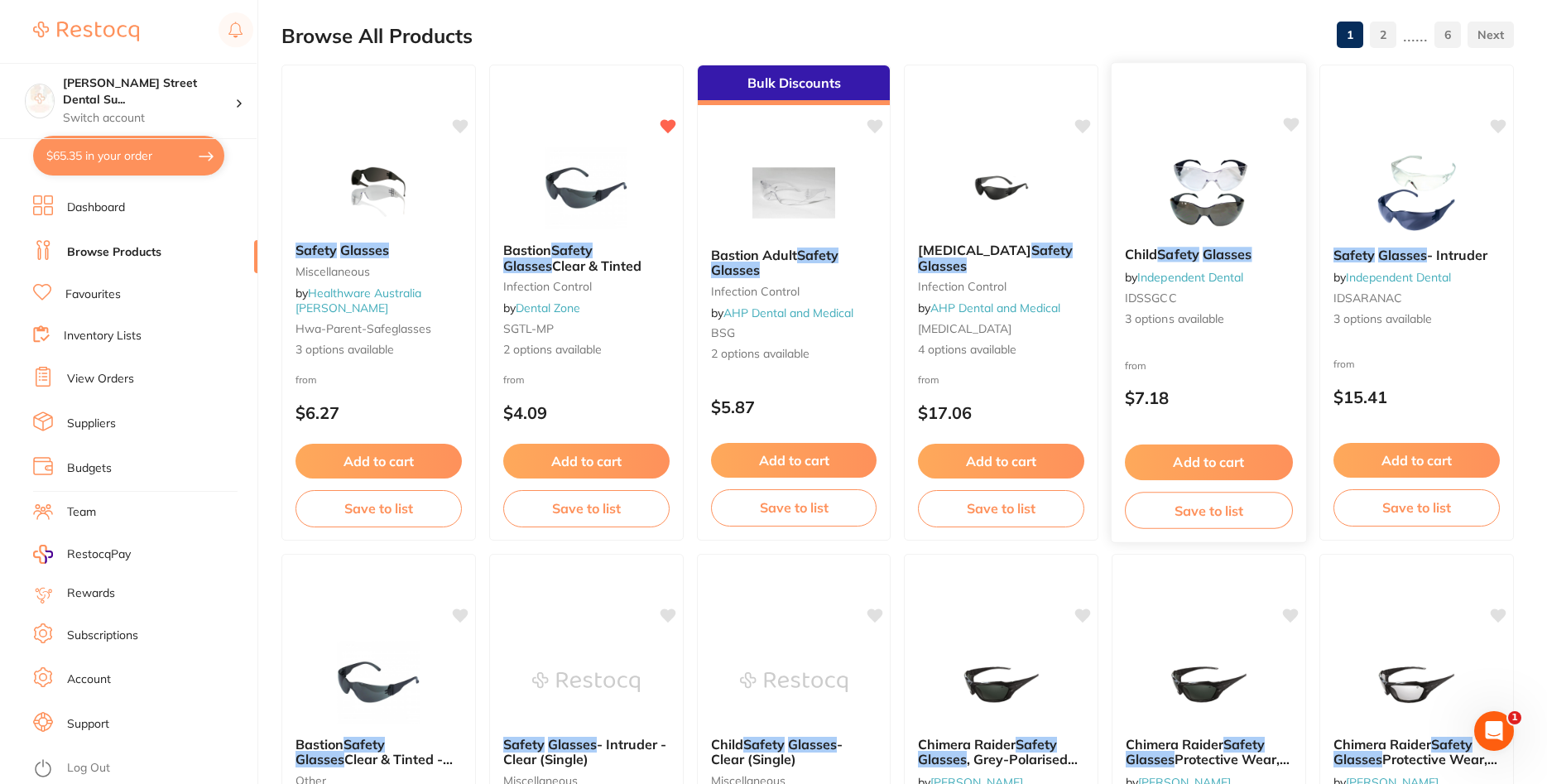
scroll to position [253, 0]
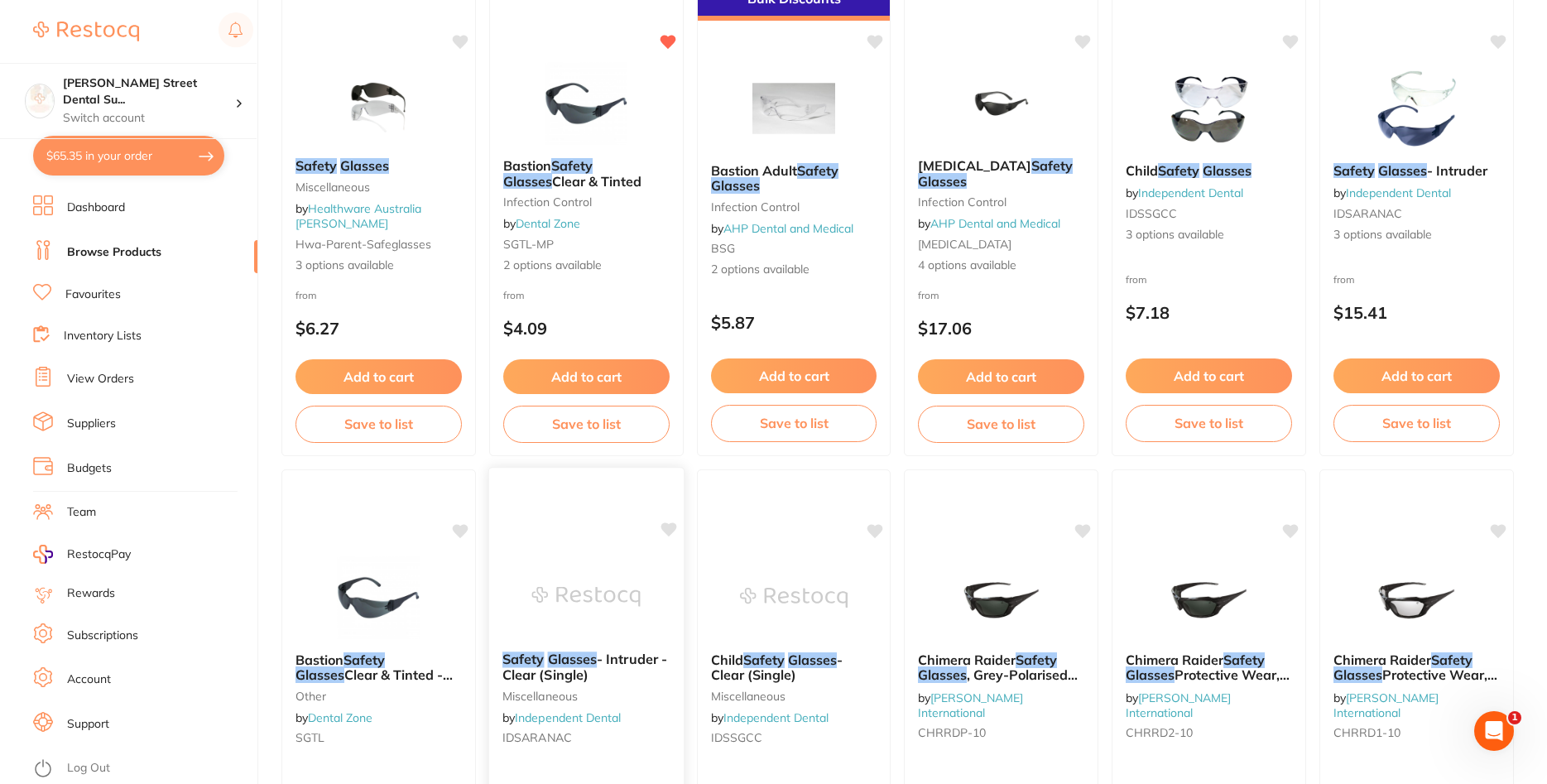
click at [617, 673] on b "Safety Glasses - Intruder - Clear (Single)" at bounding box center [586, 666] width 168 height 31
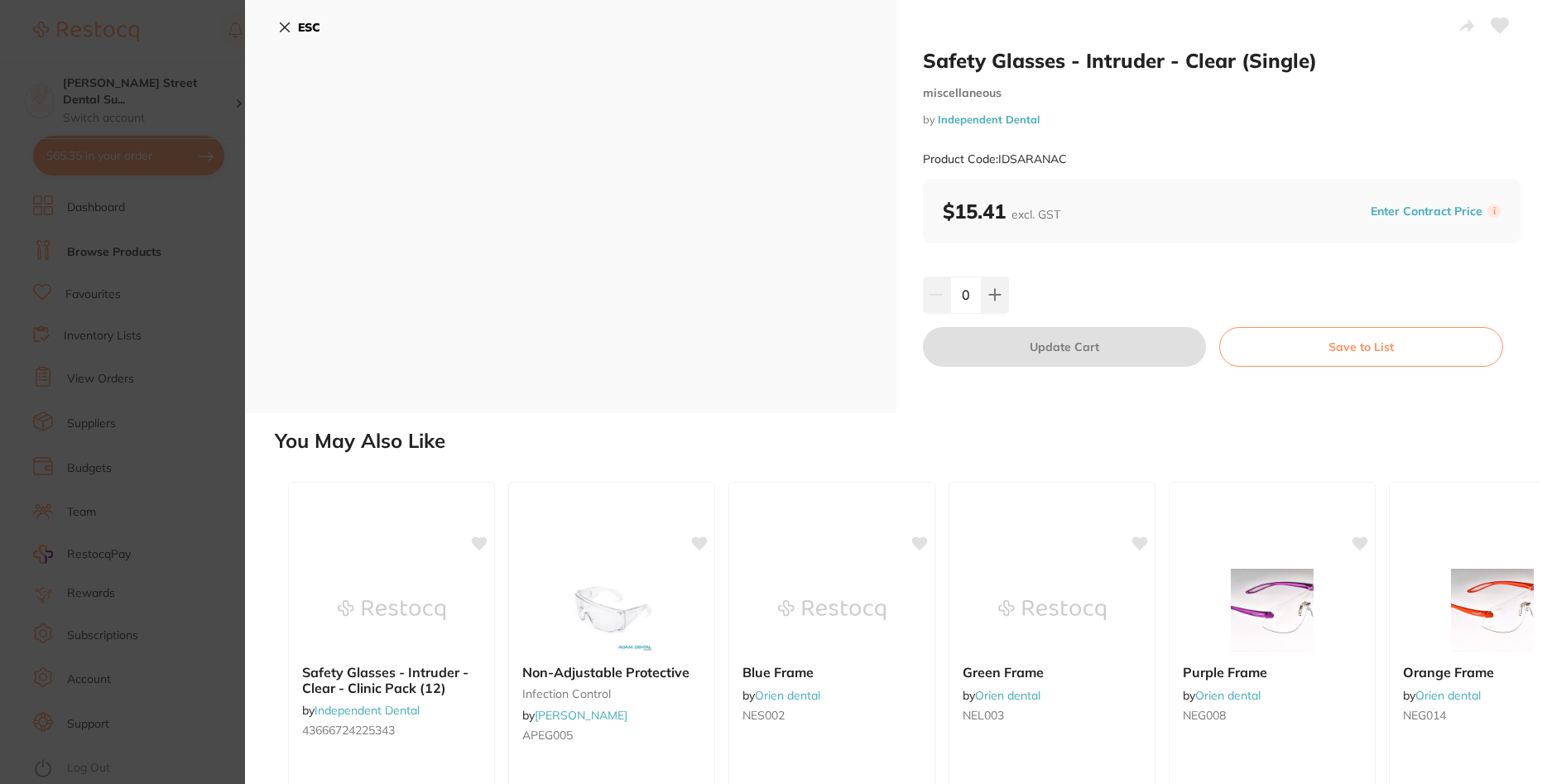
click at [282, 30] on icon at bounding box center [285, 28] width 9 height 9
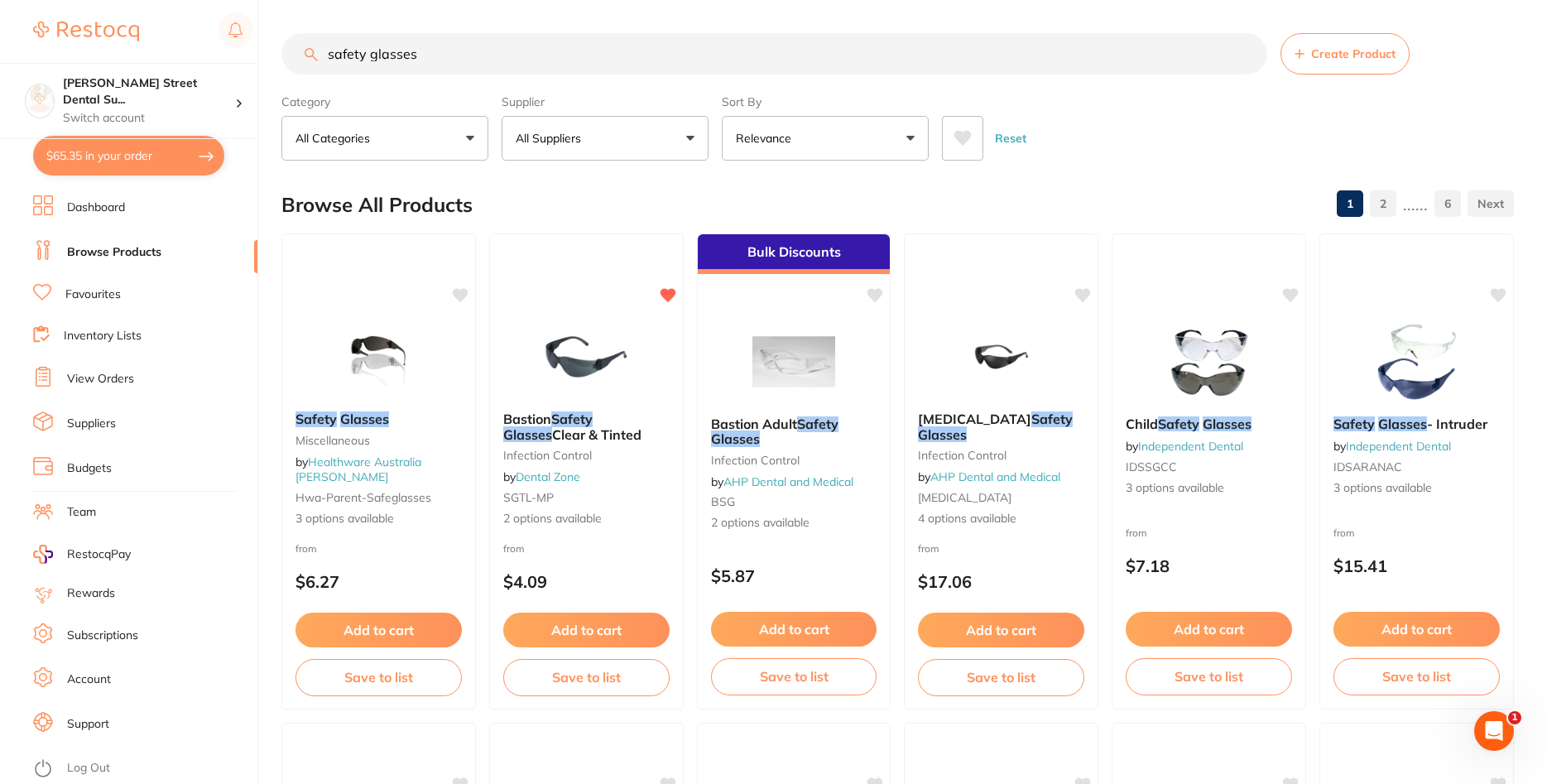
drag, startPoint x: 442, startPoint y: 55, endPoint x: 45, endPoint y: 45, distance: 397.1
click at [282, 45] on input "safety glasses" at bounding box center [774, 54] width 986 height 41
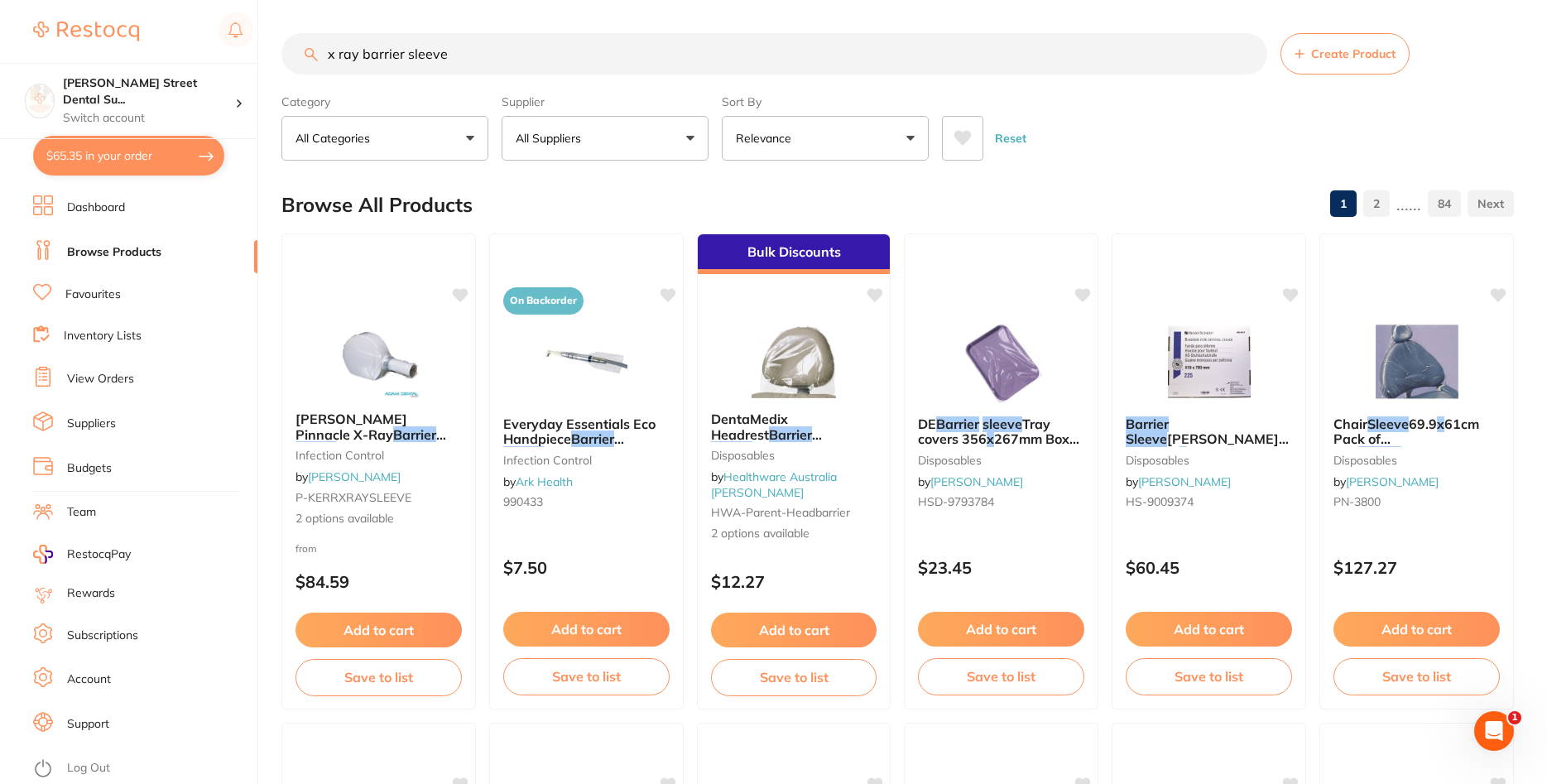
drag, startPoint x: 449, startPoint y: 64, endPoint x: 406, endPoint y: 60, distance: 43.2
click at [406, 60] on input "x ray barrier sleeve" at bounding box center [774, 54] width 986 height 41
type input "x ray barrier envelope"
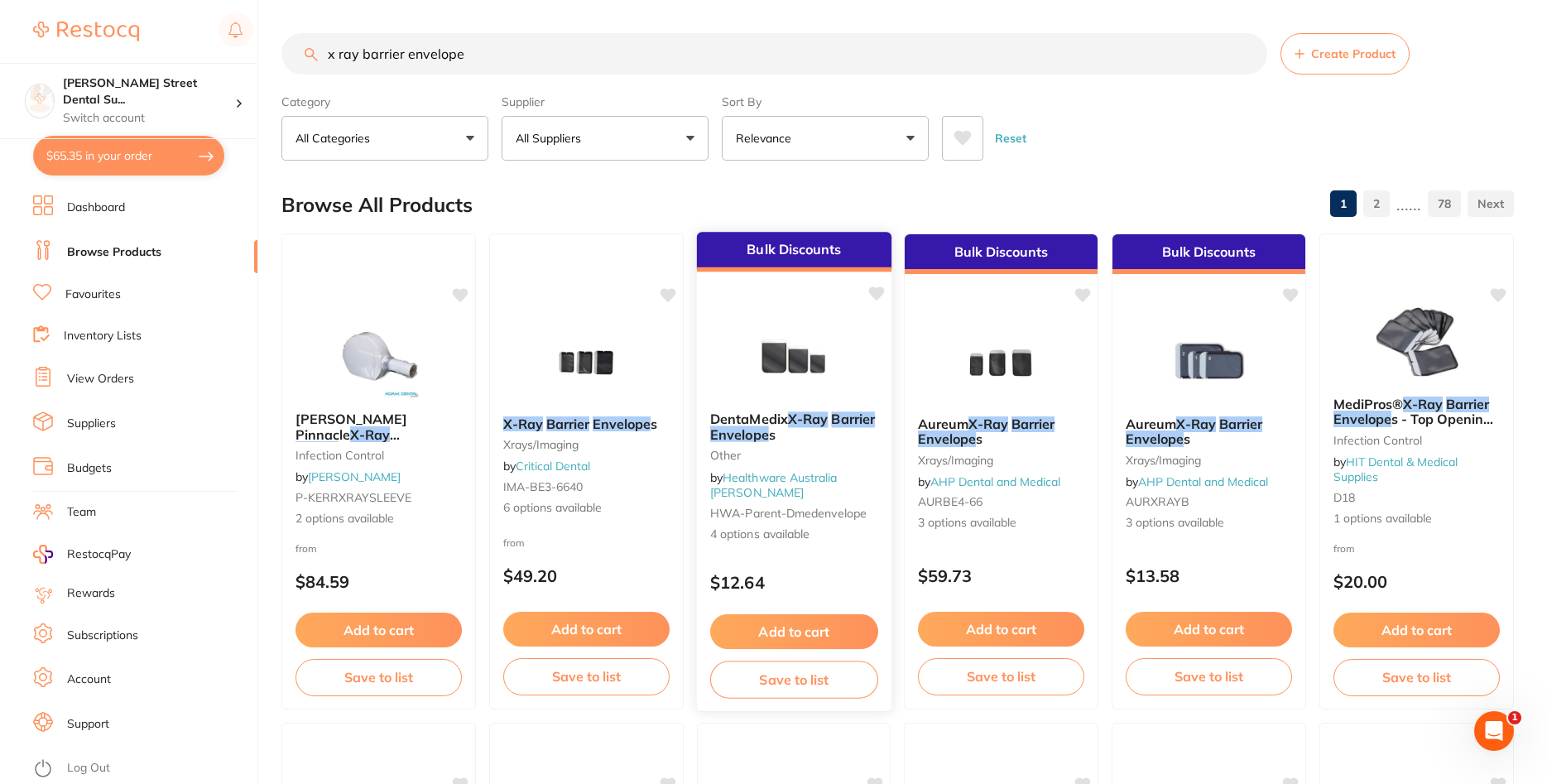
click at [770, 414] on span "DentaMedix" at bounding box center [749, 419] width 78 height 17
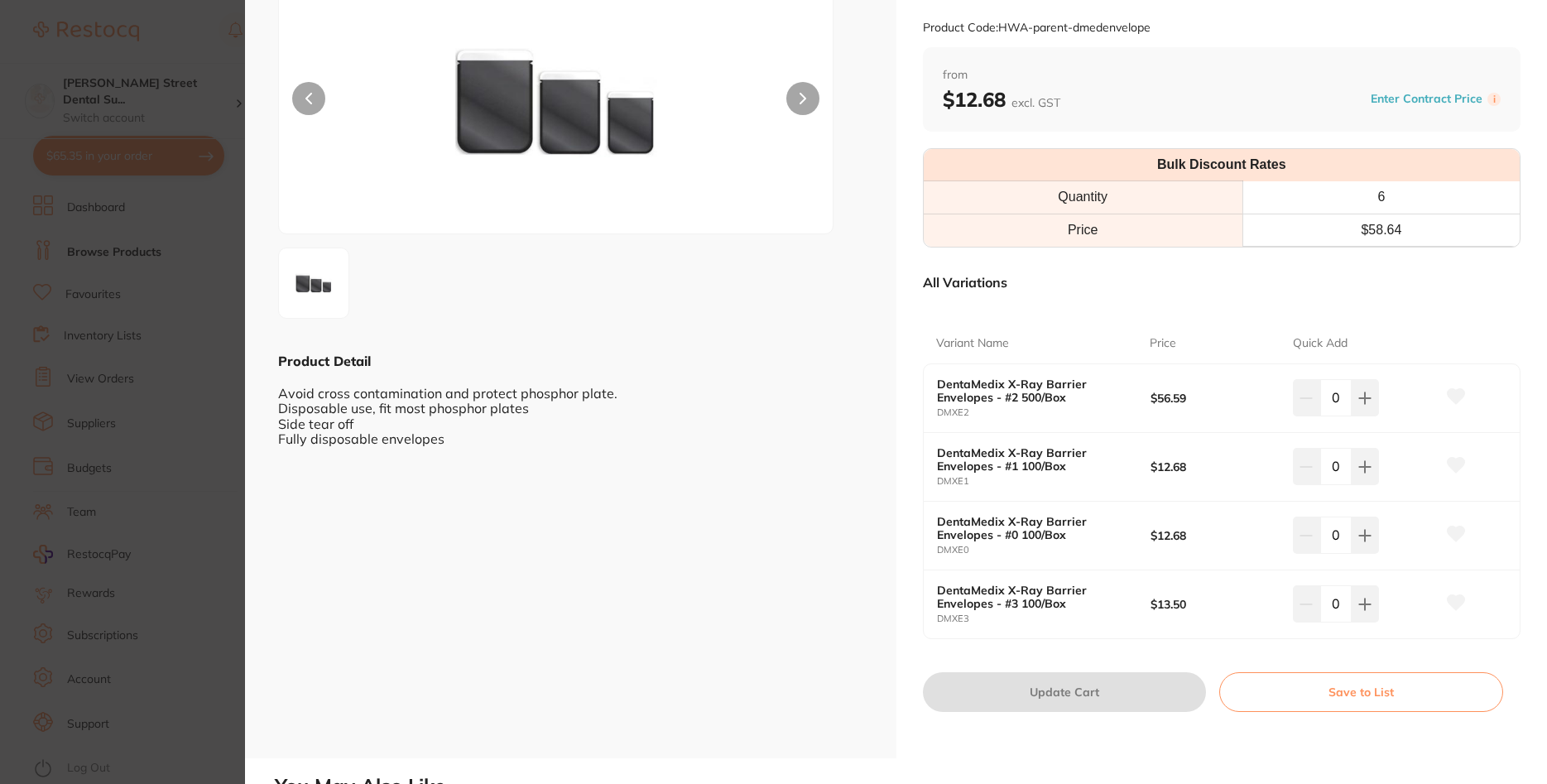
scroll to position [199, 0]
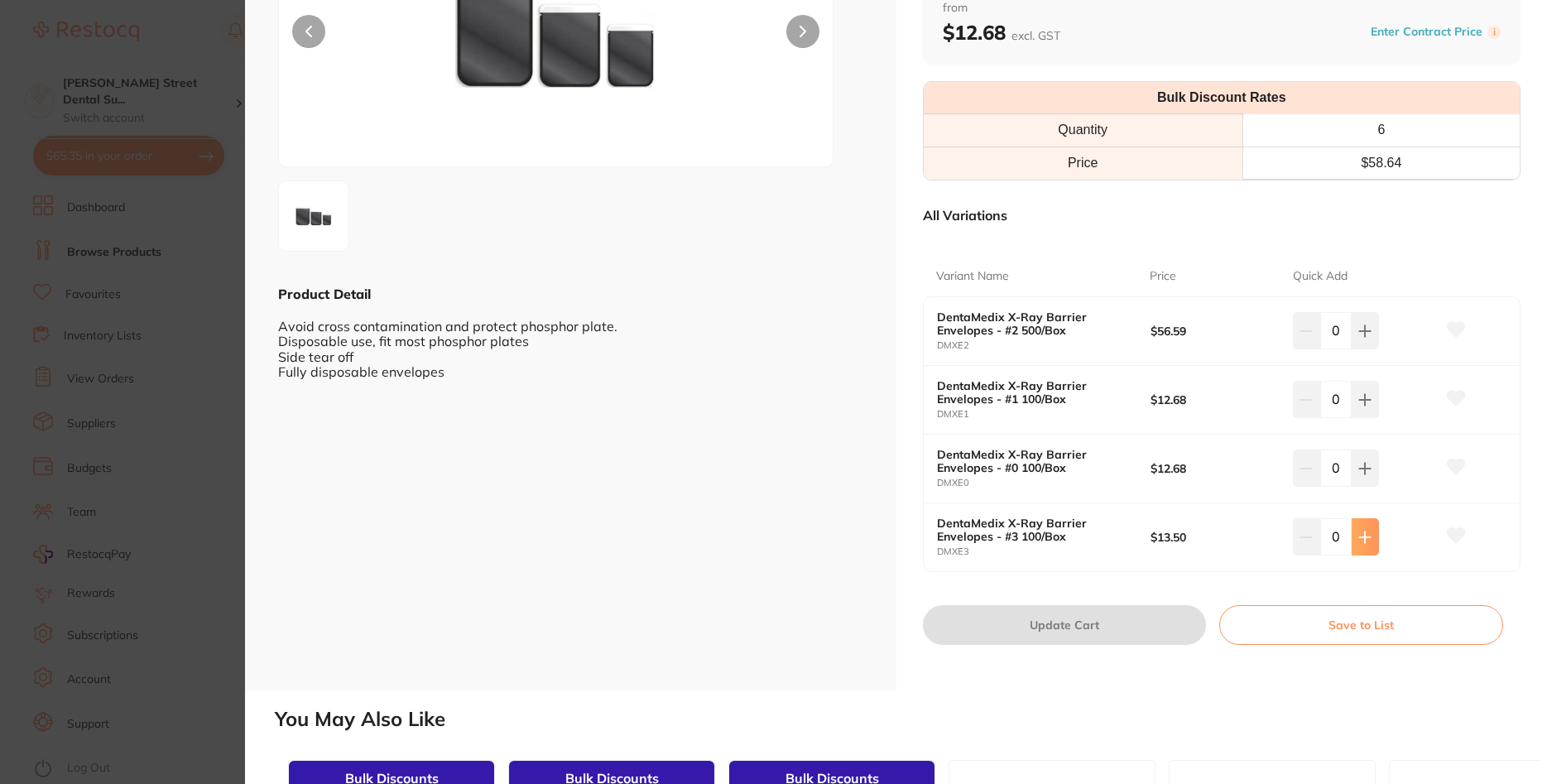
click at [1365, 537] on icon at bounding box center [1365, 536] width 11 height 11
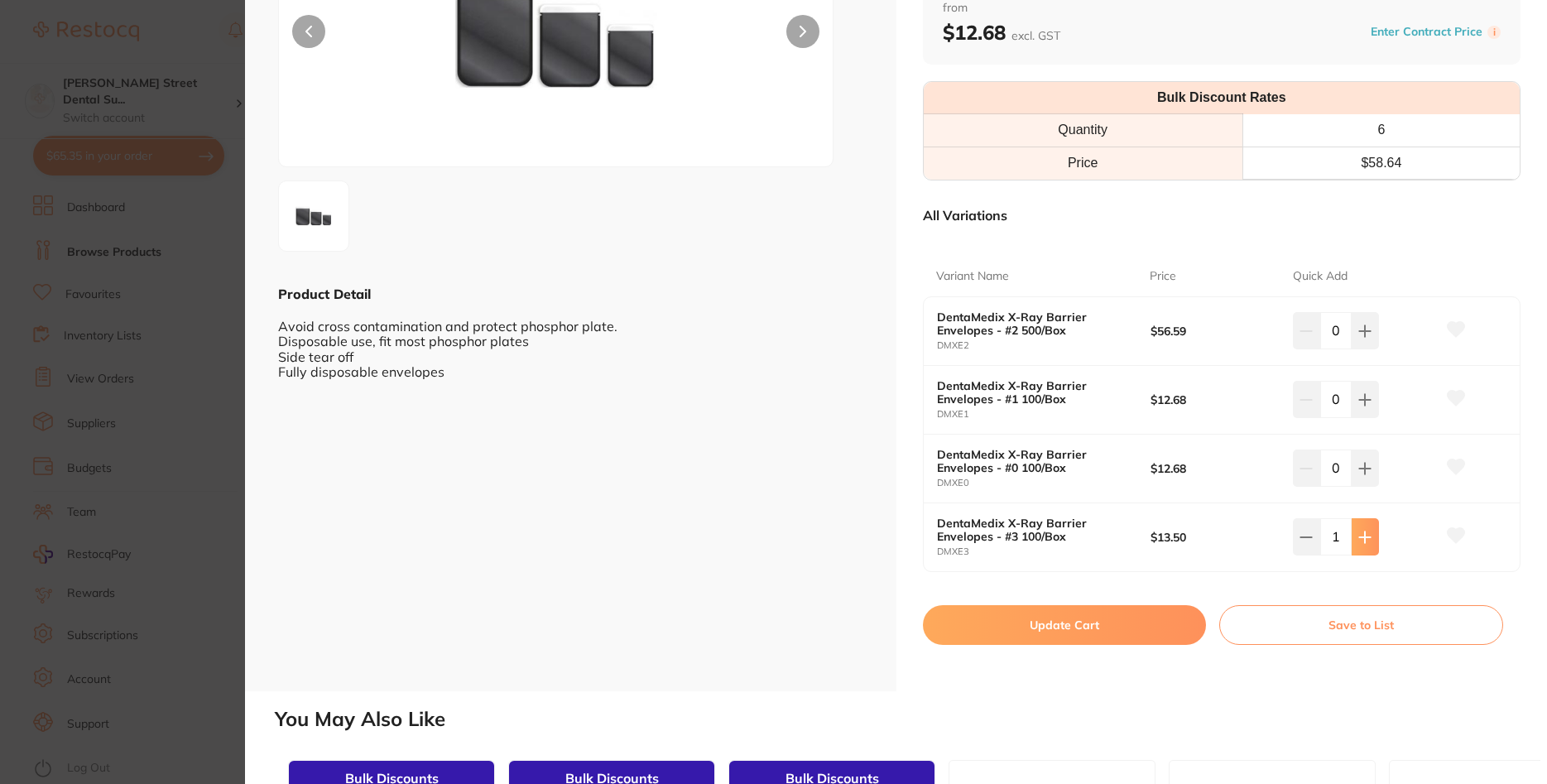
click at [1365, 537] on icon at bounding box center [1365, 536] width 11 height 11
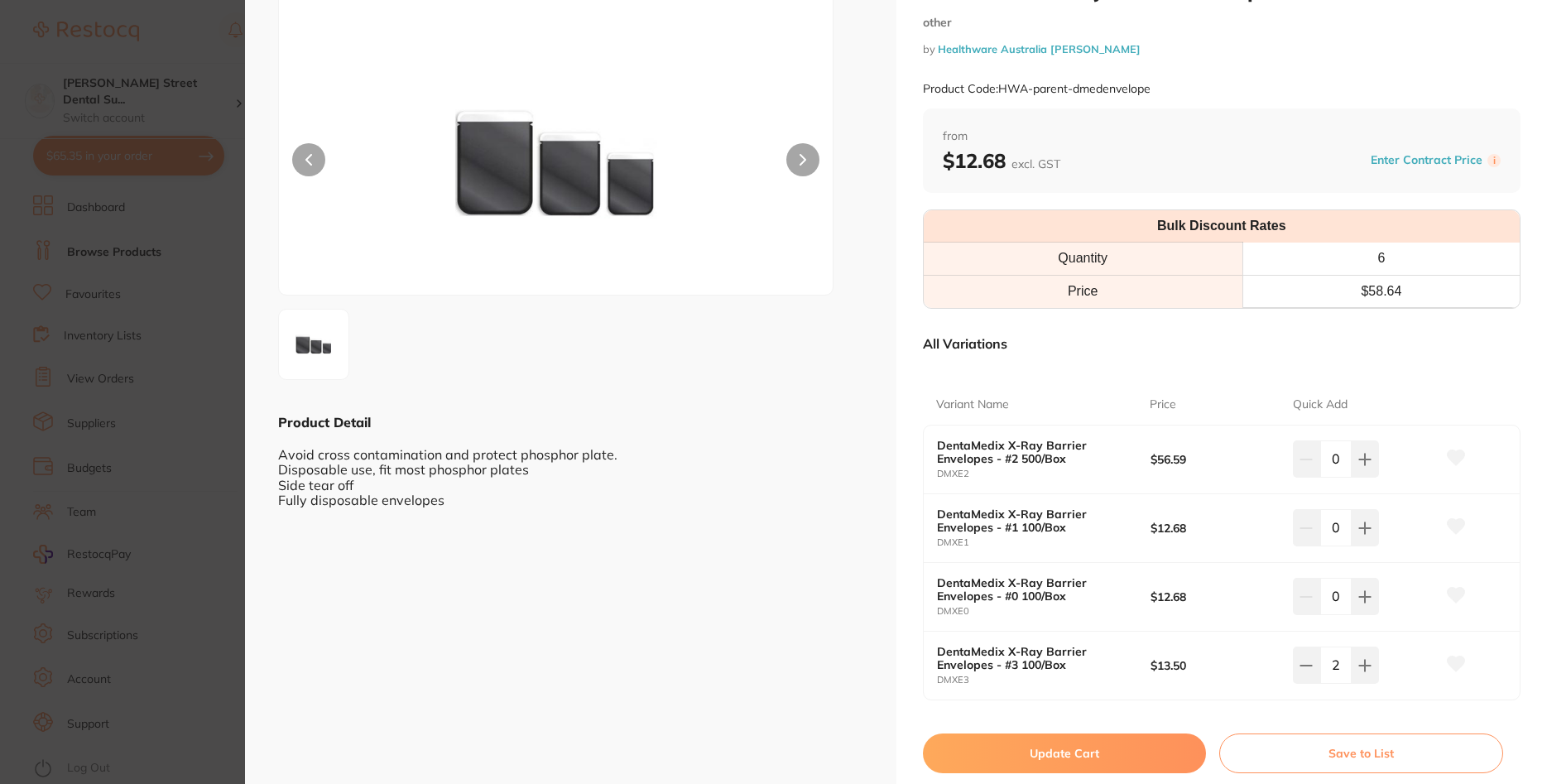
scroll to position [99, 0]
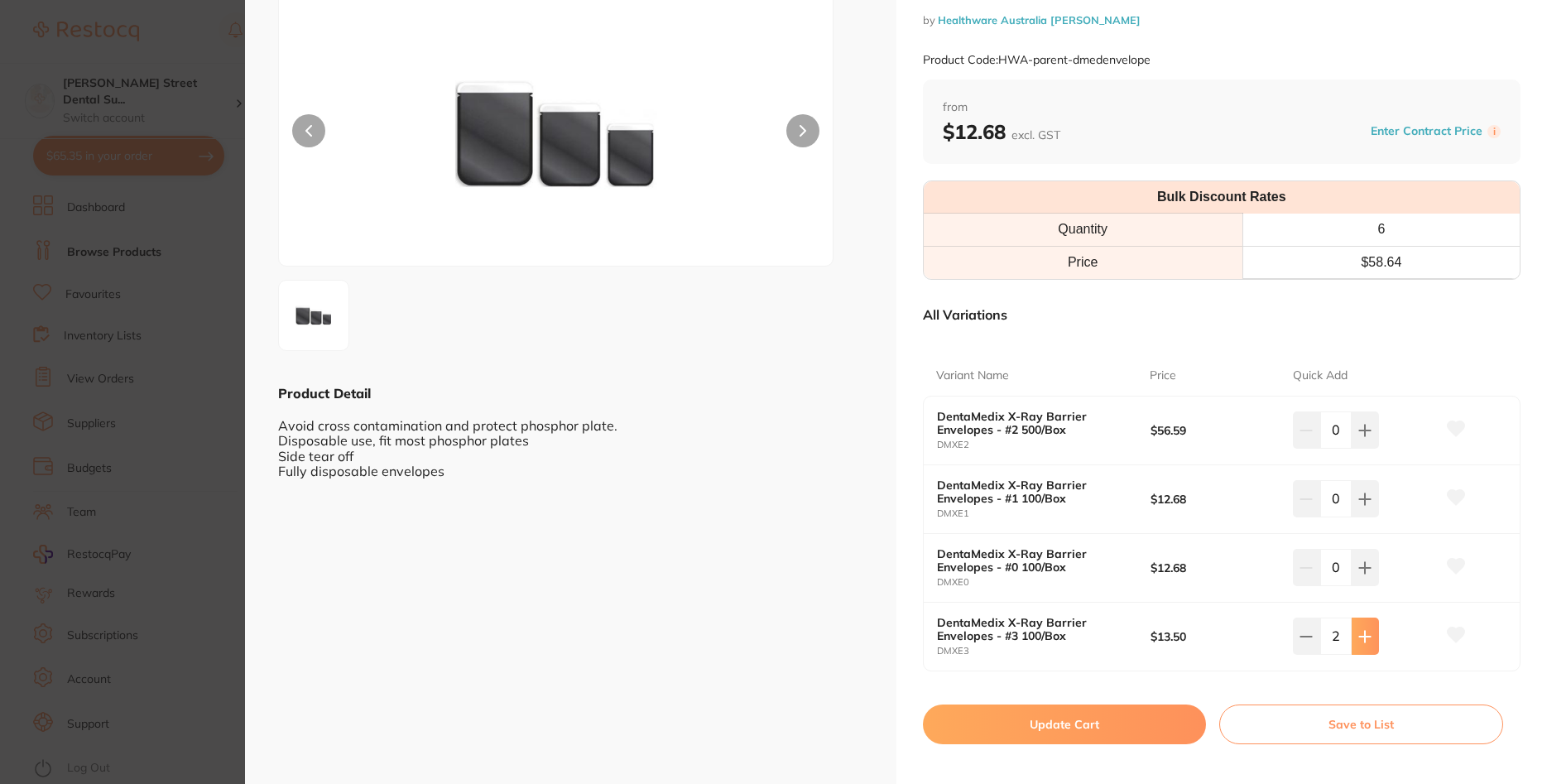
click at [1364, 634] on icon at bounding box center [1365, 635] width 13 height 13
type input "4"
click at [1072, 725] on button "Update Cart" at bounding box center [1065, 724] width 284 height 39
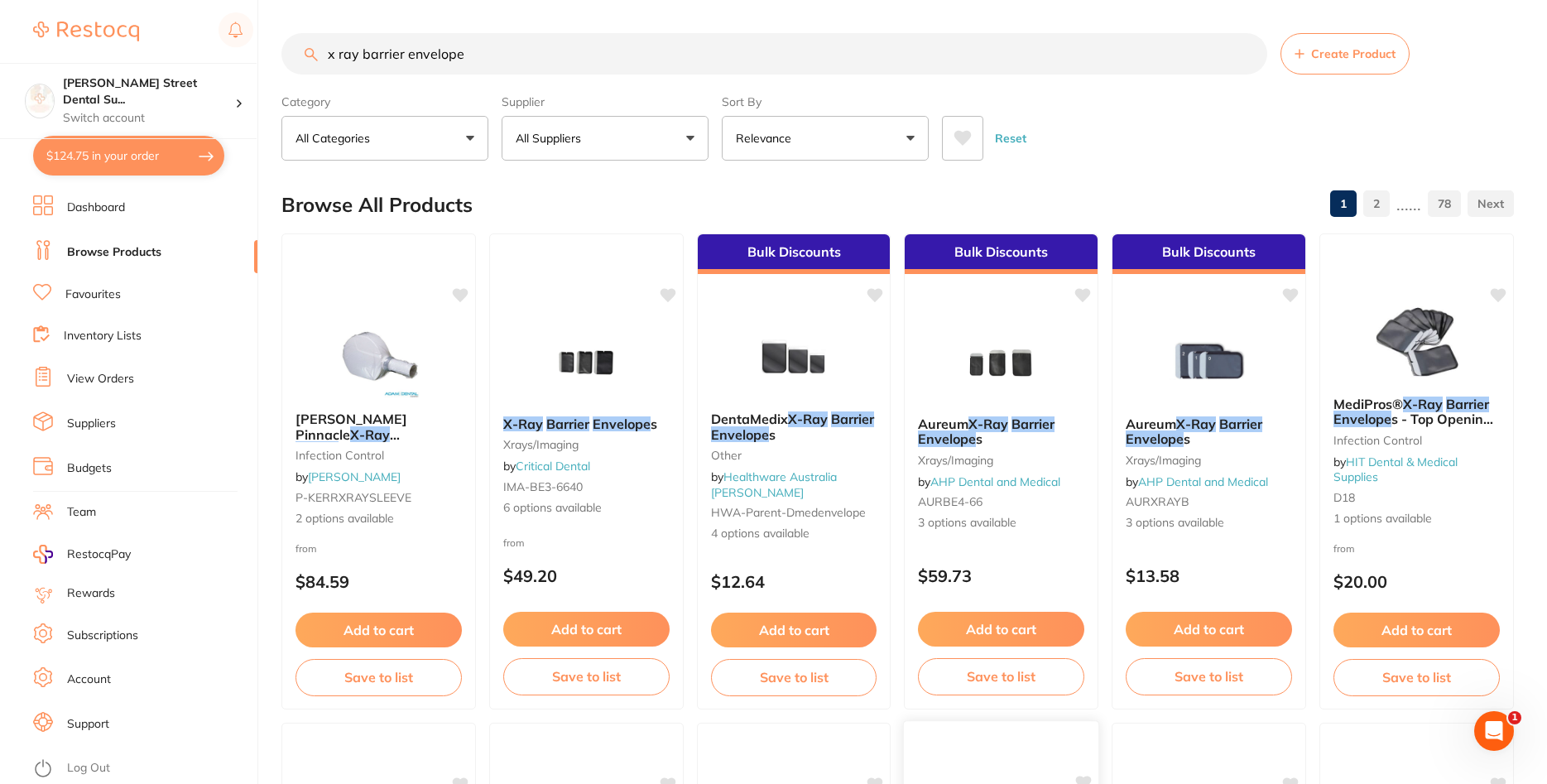
scroll to position [2, 0]
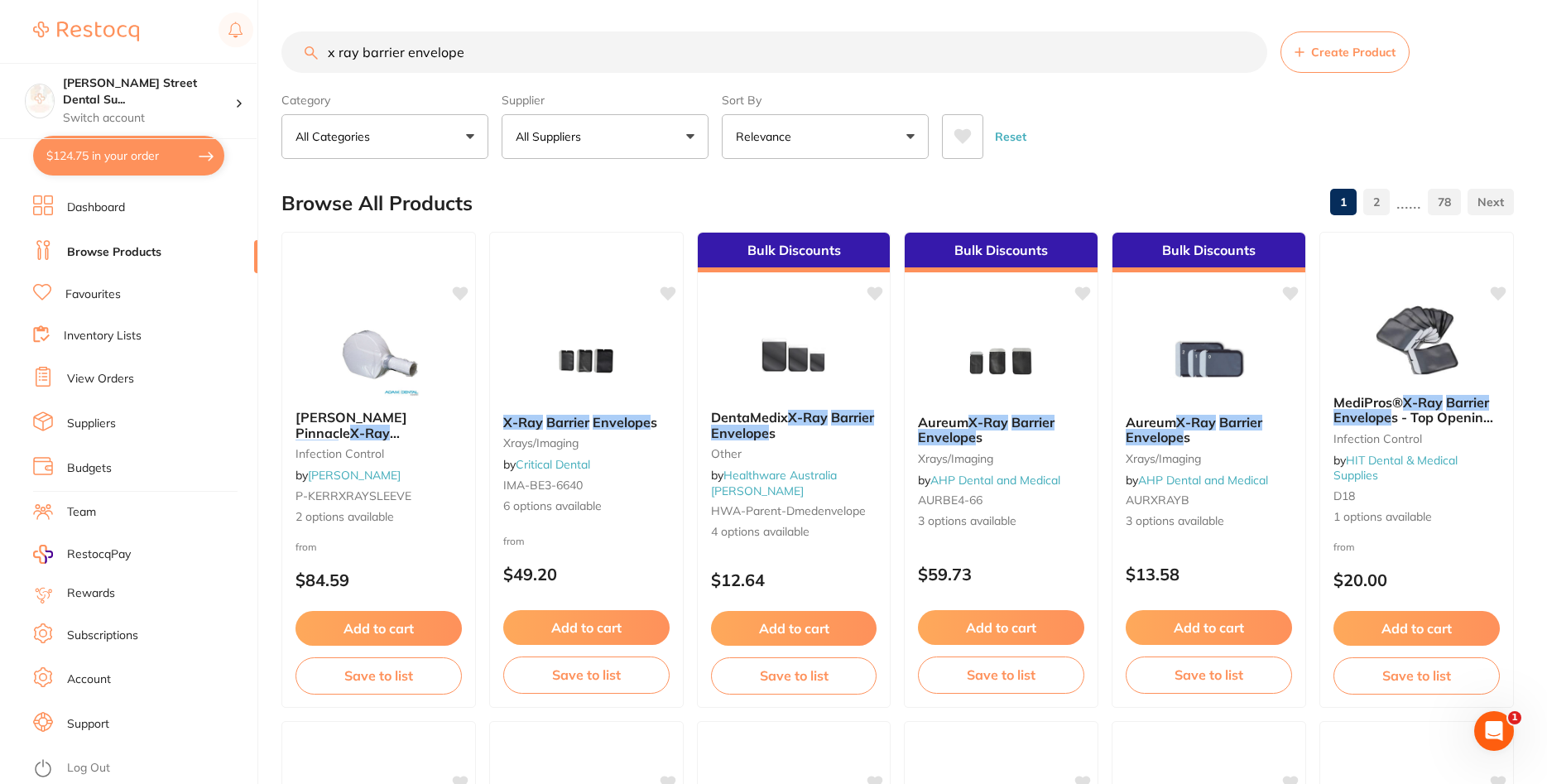
click at [119, 155] on button "$124.75 in your order" at bounding box center [129, 156] width 191 height 39
checkbox input "true"
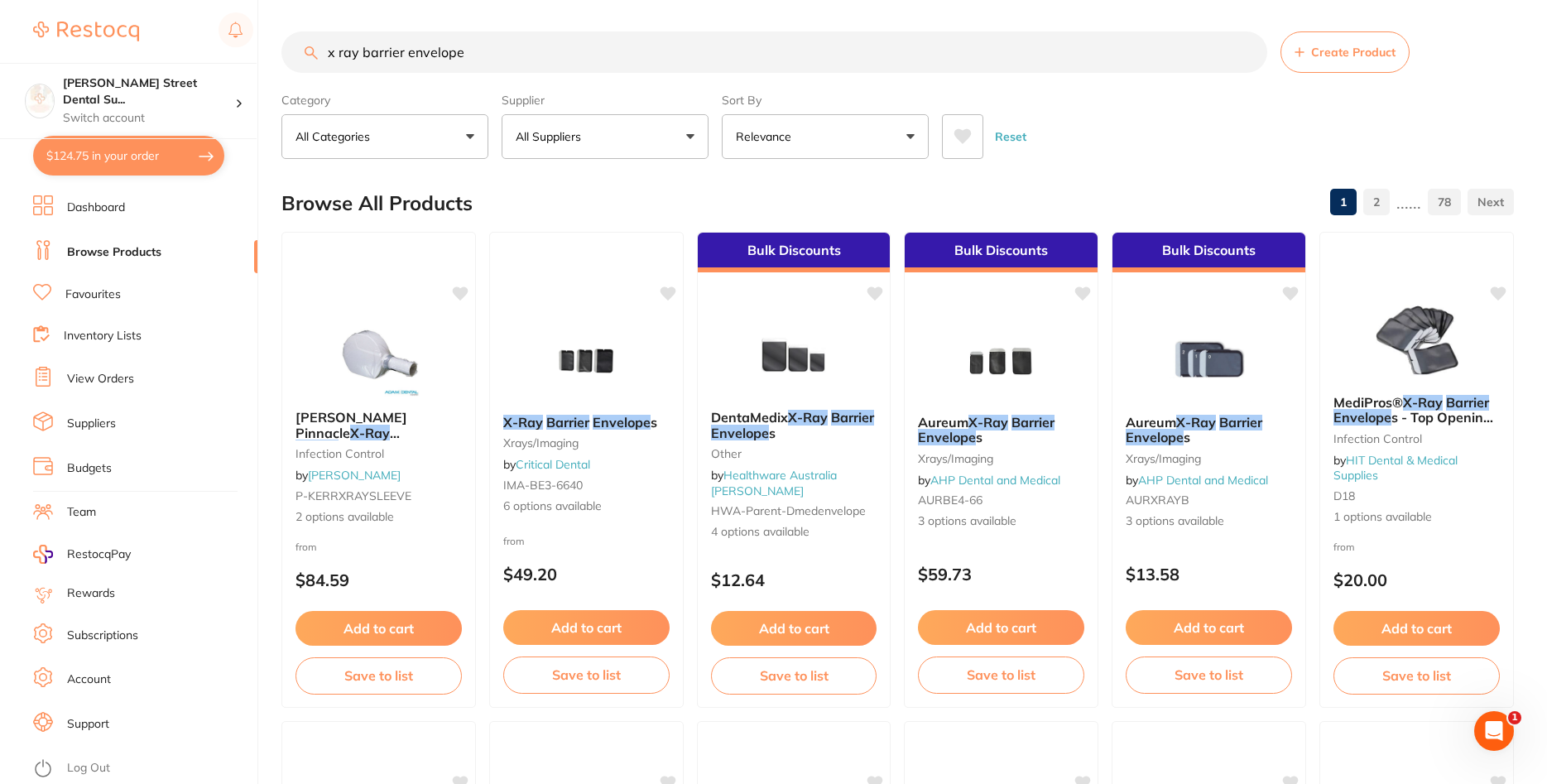
checkbox input "true"
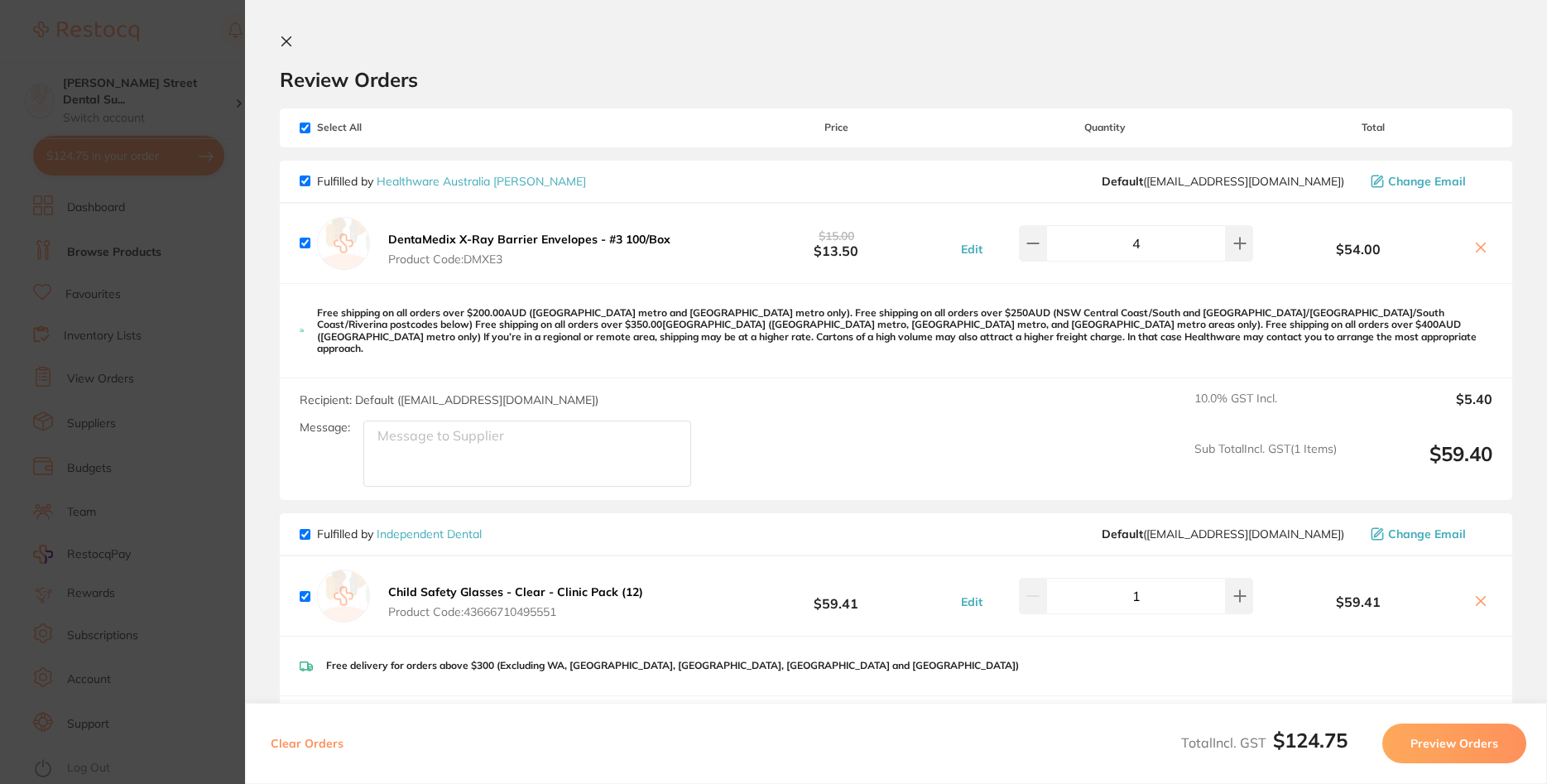
scroll to position [99, 0]
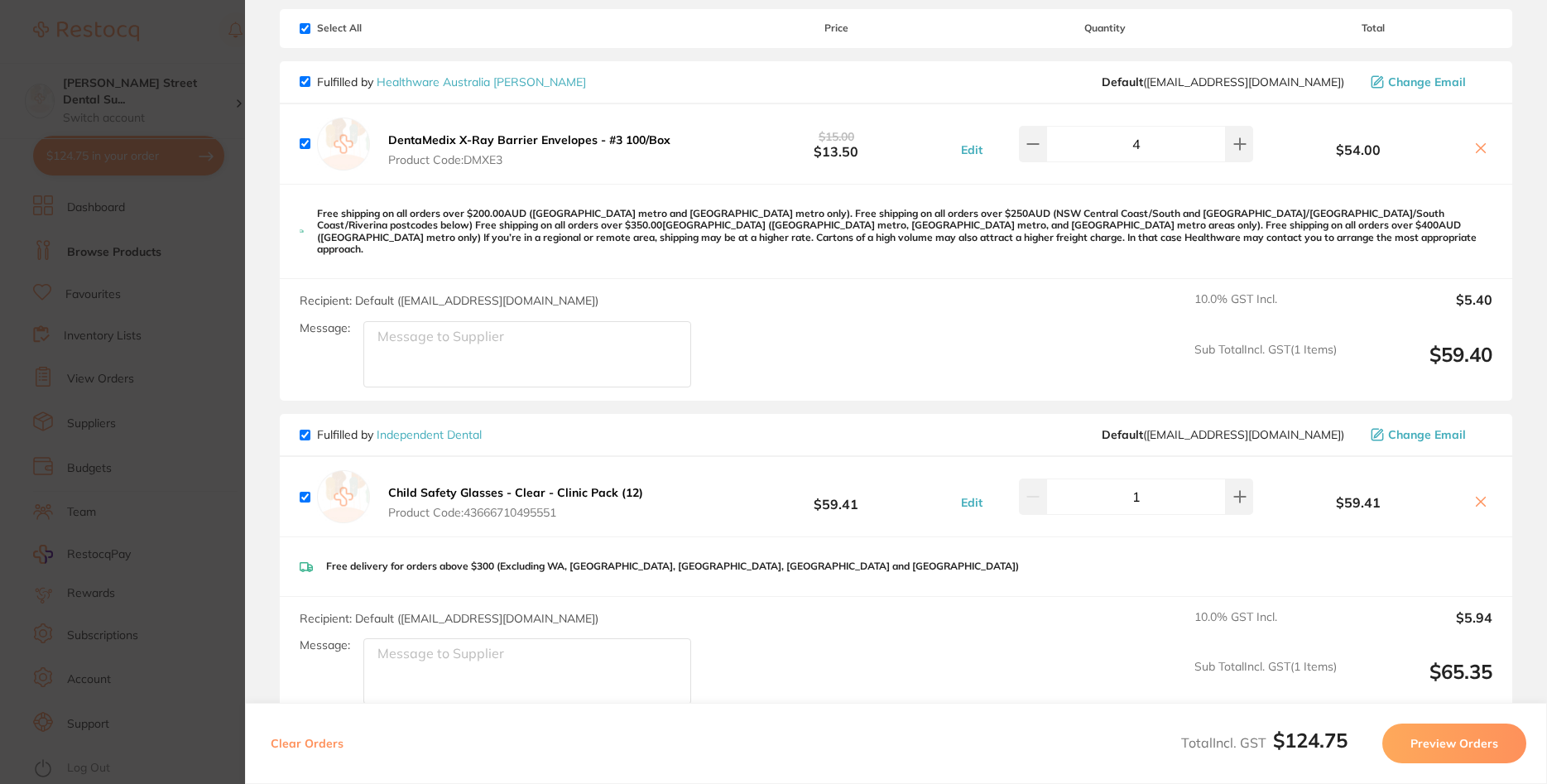
click at [234, 371] on section "Update RRP Set your pre negotiated price for this item. Item Agreed RRP (excl. …" at bounding box center [774, 392] width 1547 height 784
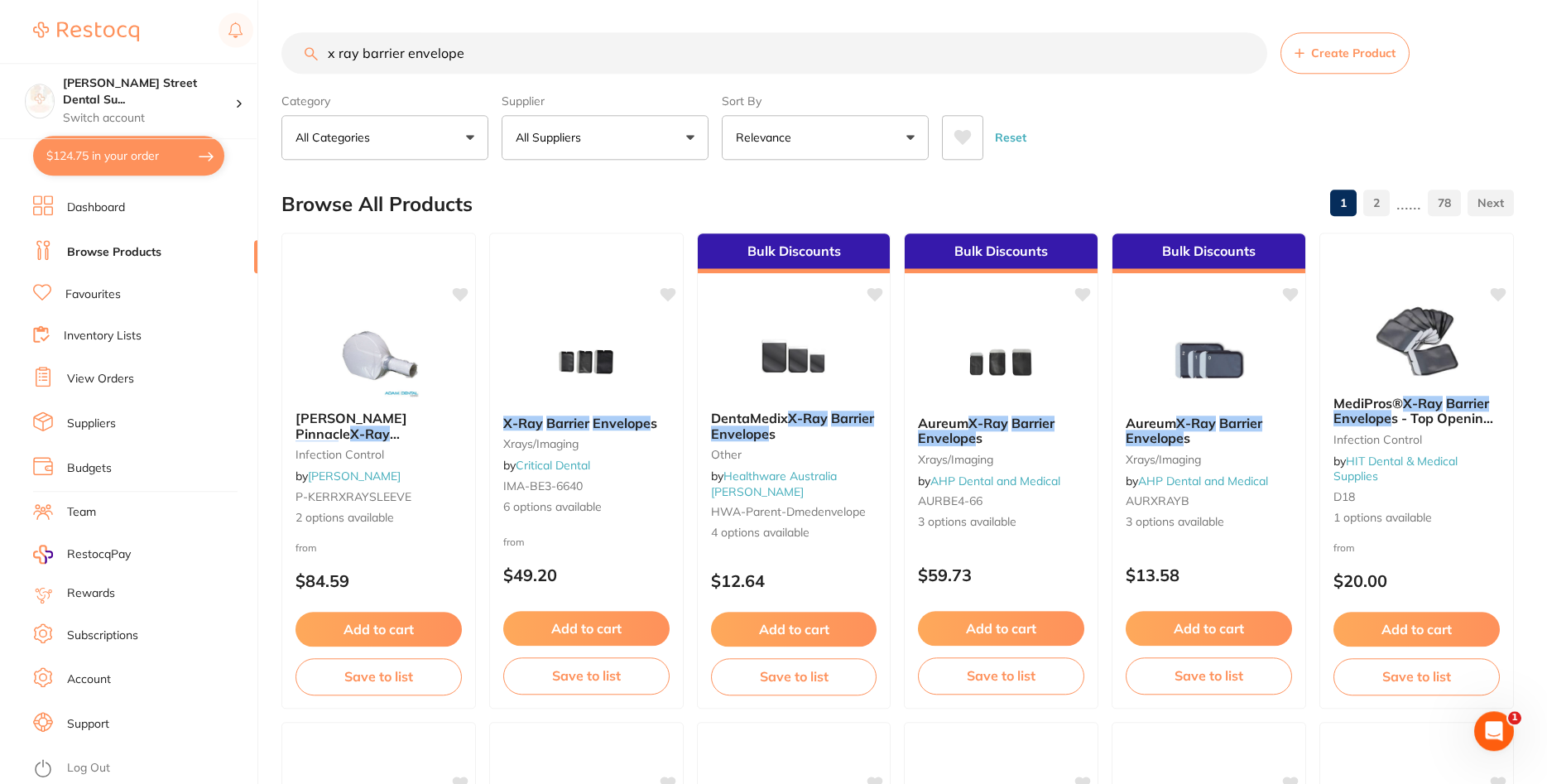
scroll to position [0, 0]
drag, startPoint x: 485, startPoint y: 64, endPoint x: 102, endPoint y: 61, distance: 383.0
click at [282, 61] on input "x ray barrier envelope" at bounding box center [774, 54] width 986 height 41
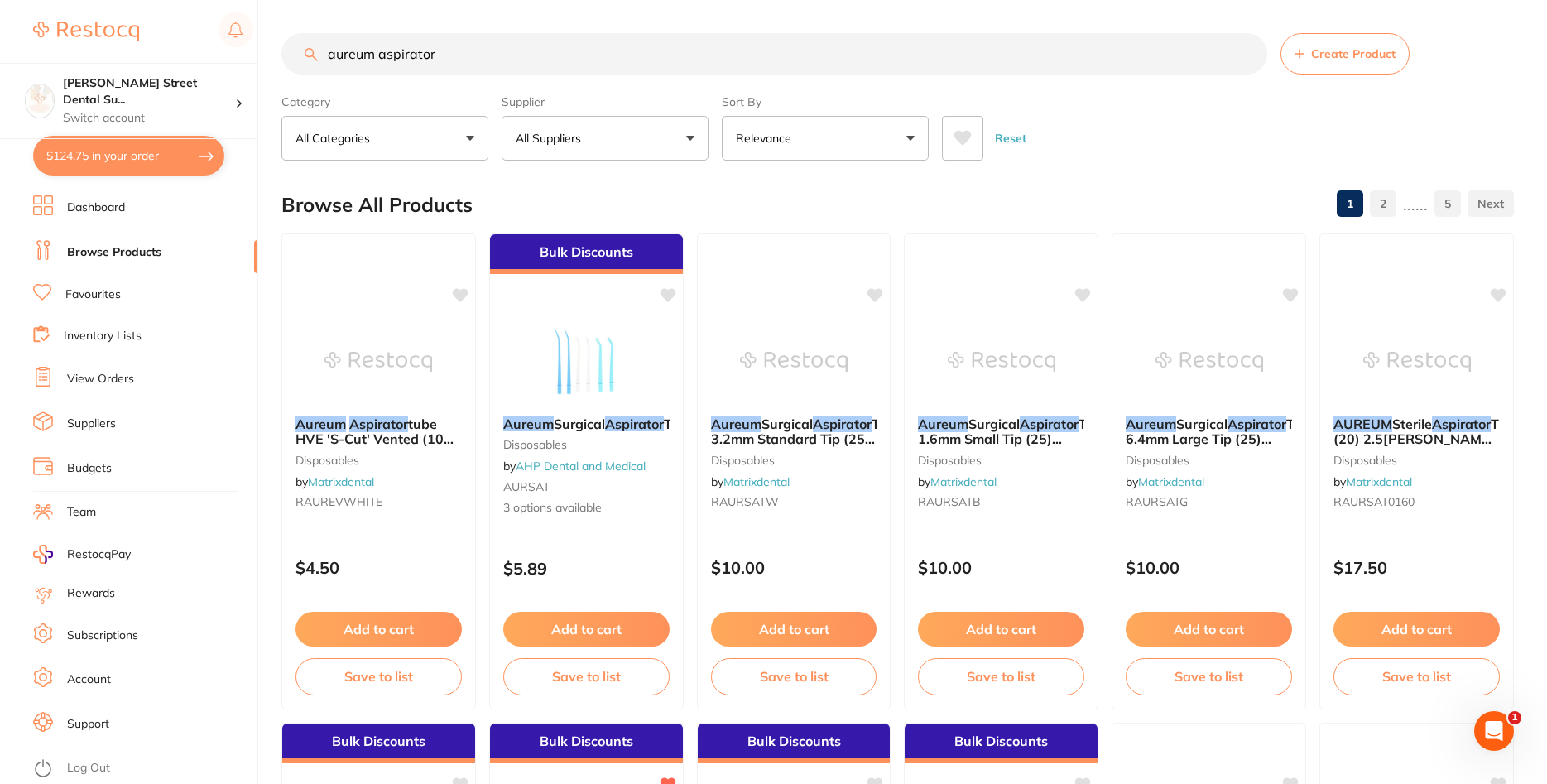
type input "aureum aspirator"
click at [91, 292] on link "Favourites" at bounding box center [93, 294] width 55 height 17
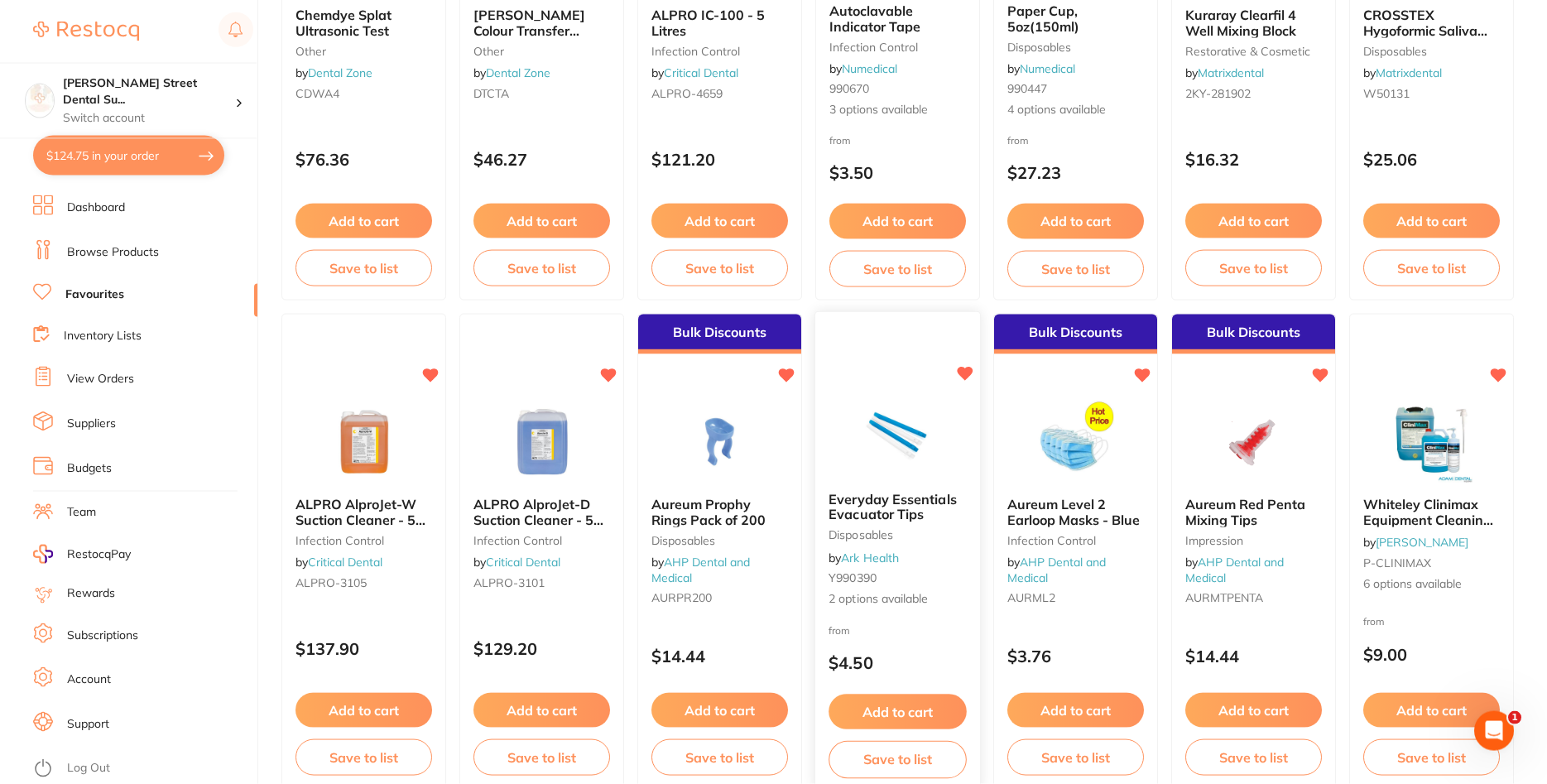
scroll to position [1857, 0]
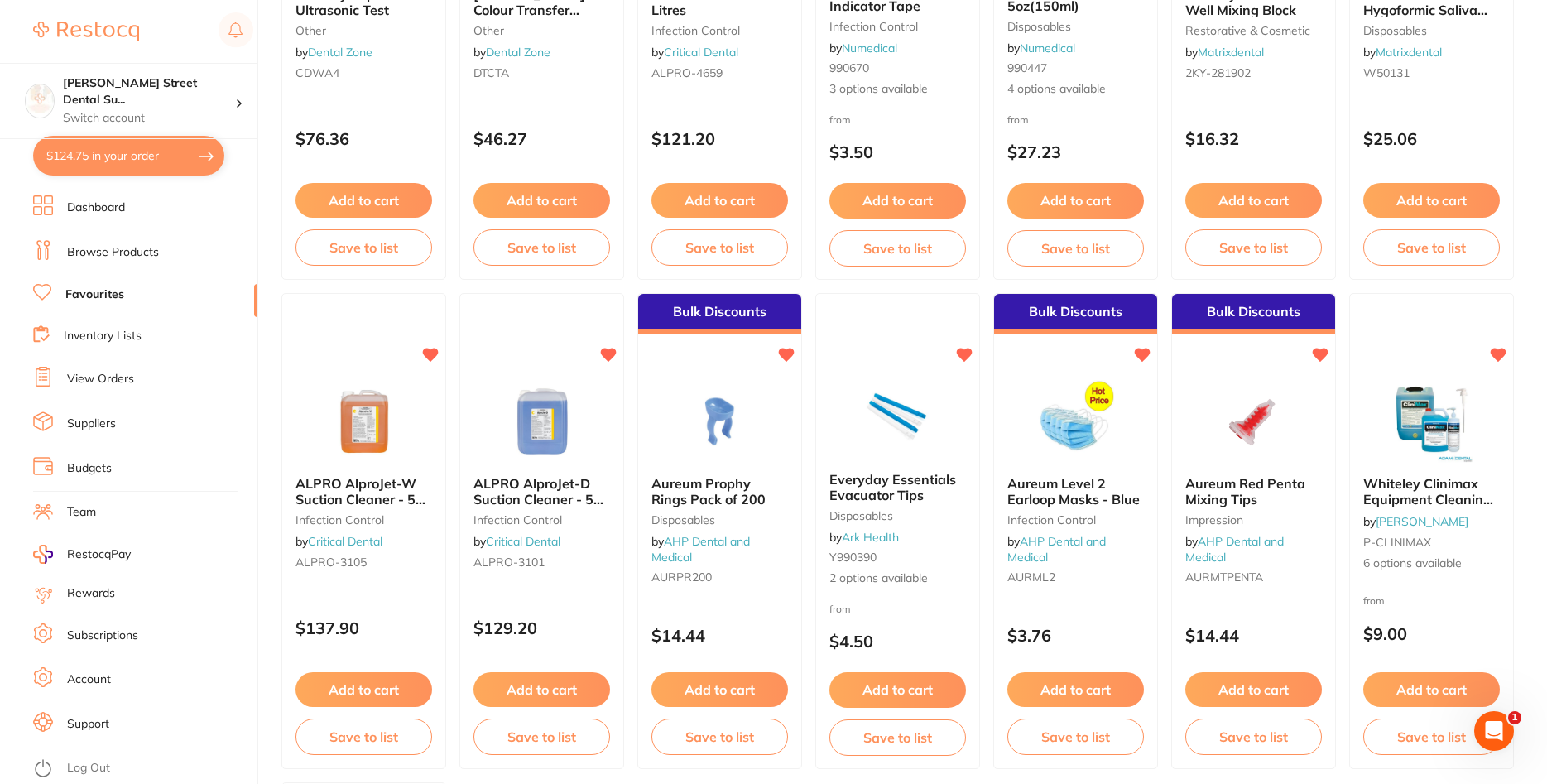
click at [96, 292] on link "Favourites" at bounding box center [95, 294] width 59 height 17
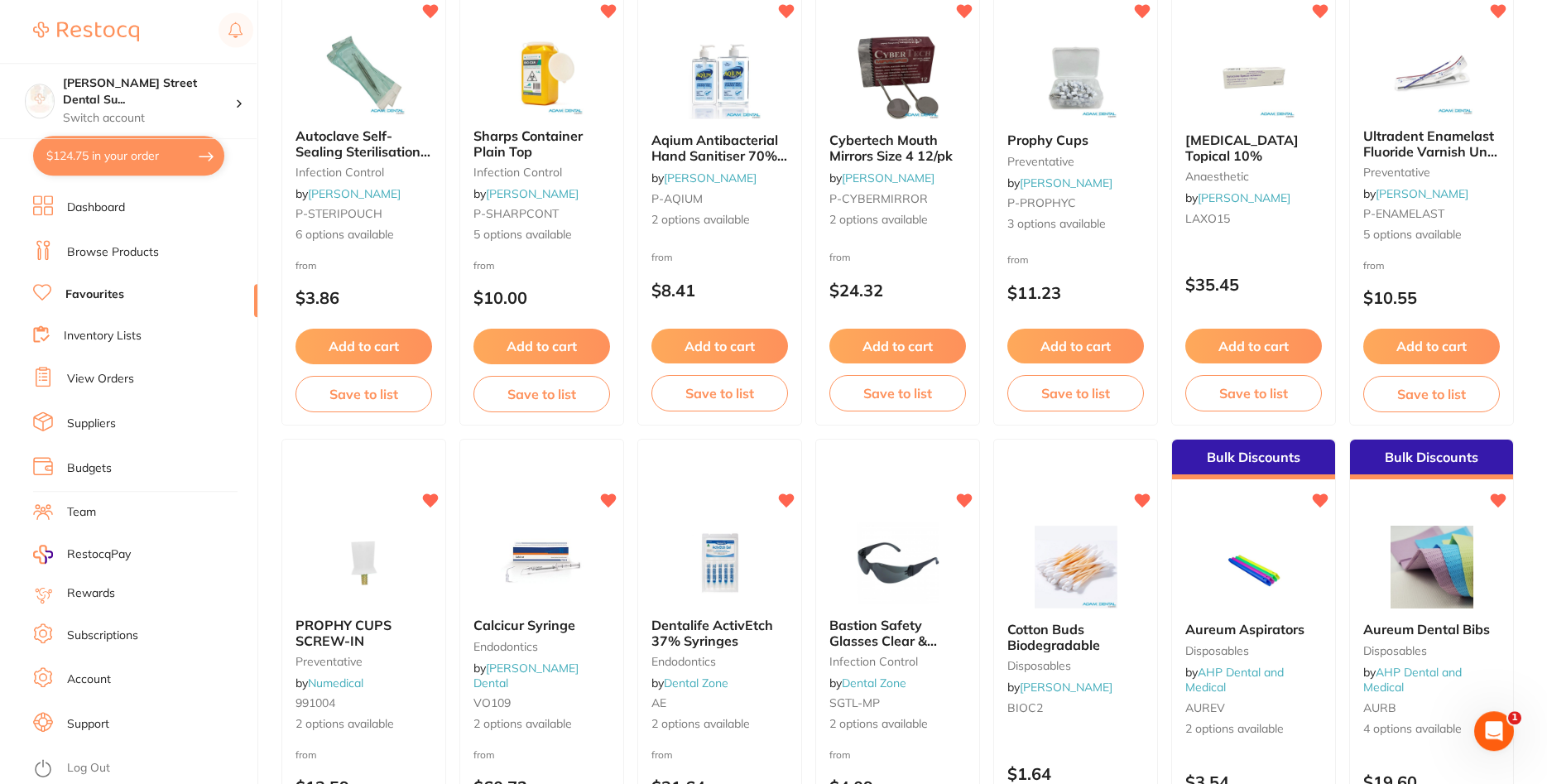
scroll to position [929, 0]
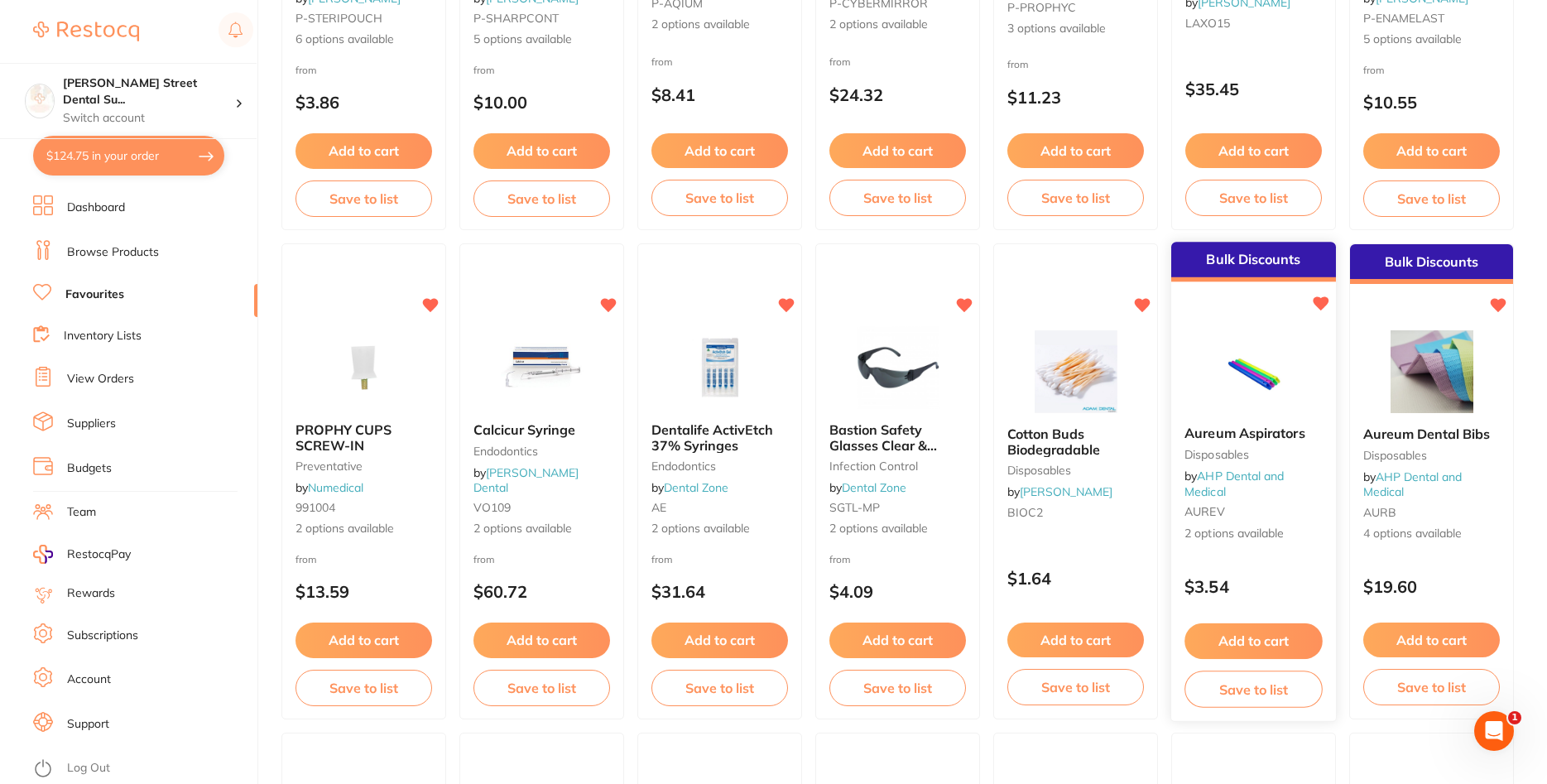
click at [1230, 432] on span "Aureum Aspirators" at bounding box center [1244, 433] width 120 height 17
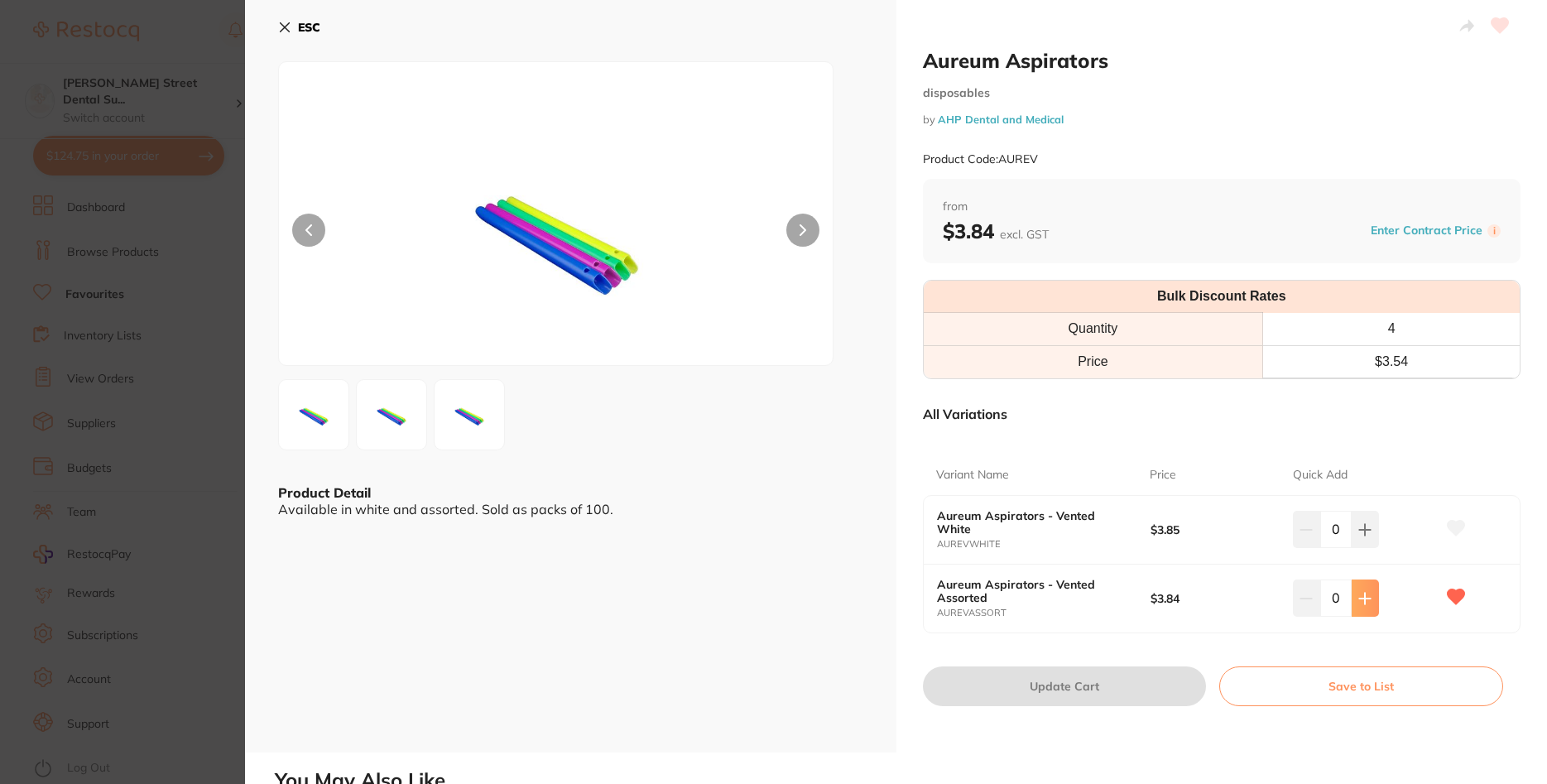
click at [1363, 594] on icon at bounding box center [1365, 598] width 13 height 13
type input "1"
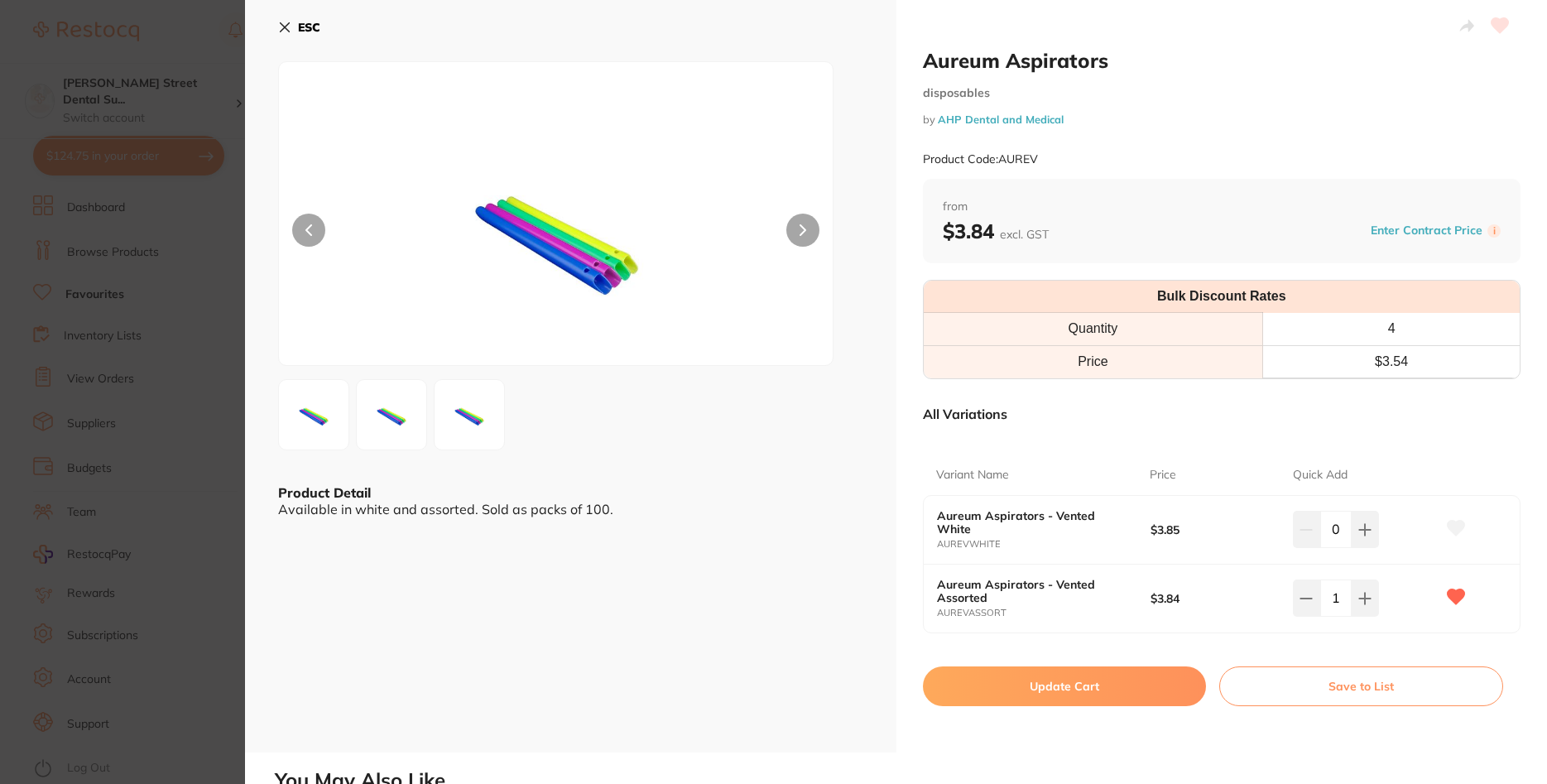
scroll to position [99, 0]
click at [1363, 594] on icon at bounding box center [1365, 598] width 13 height 13
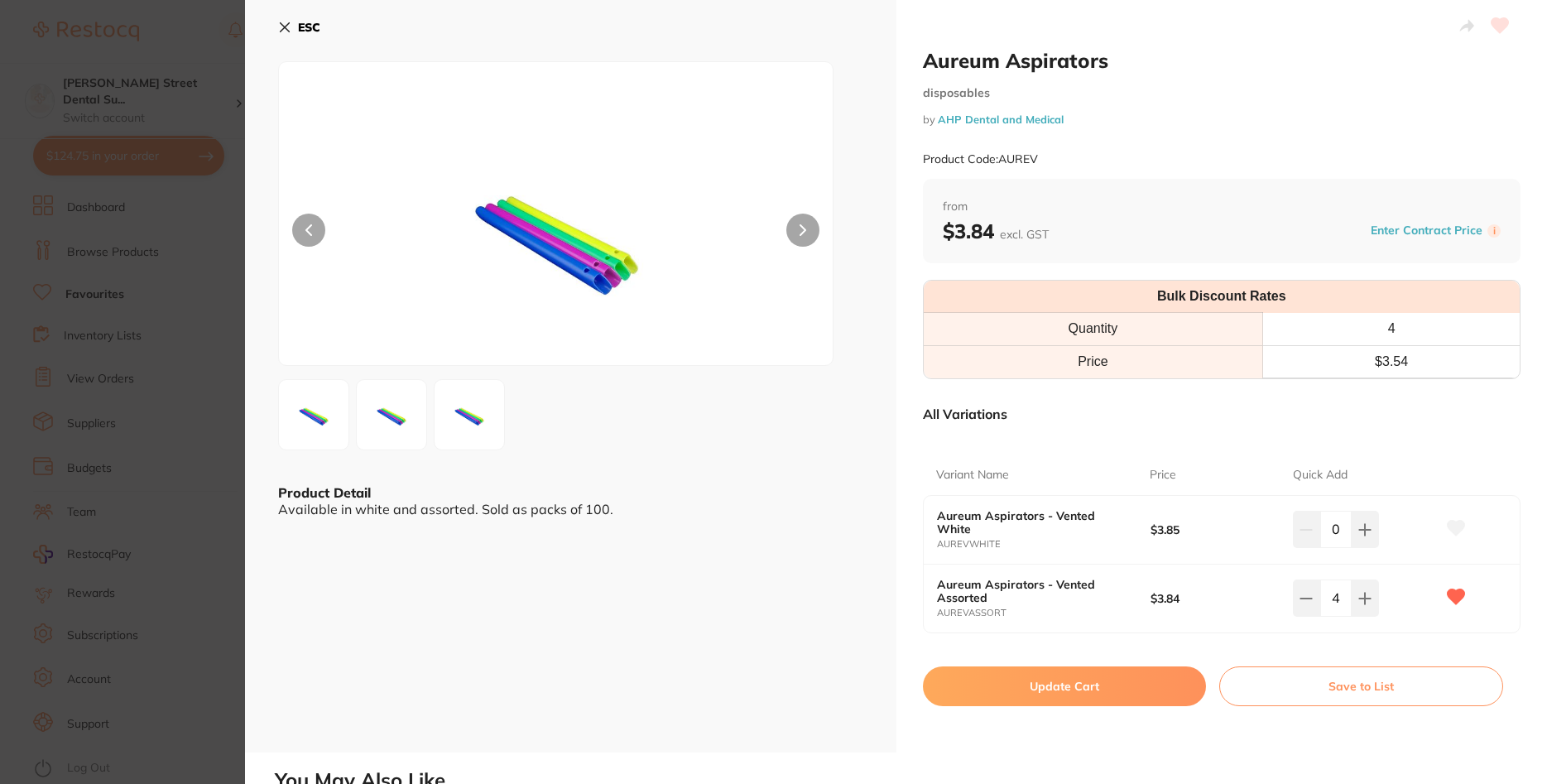
click at [1363, 594] on icon at bounding box center [1365, 598] width 13 height 13
type input "6"
click at [1069, 690] on button "Update Cart" at bounding box center [1065, 686] width 284 height 39
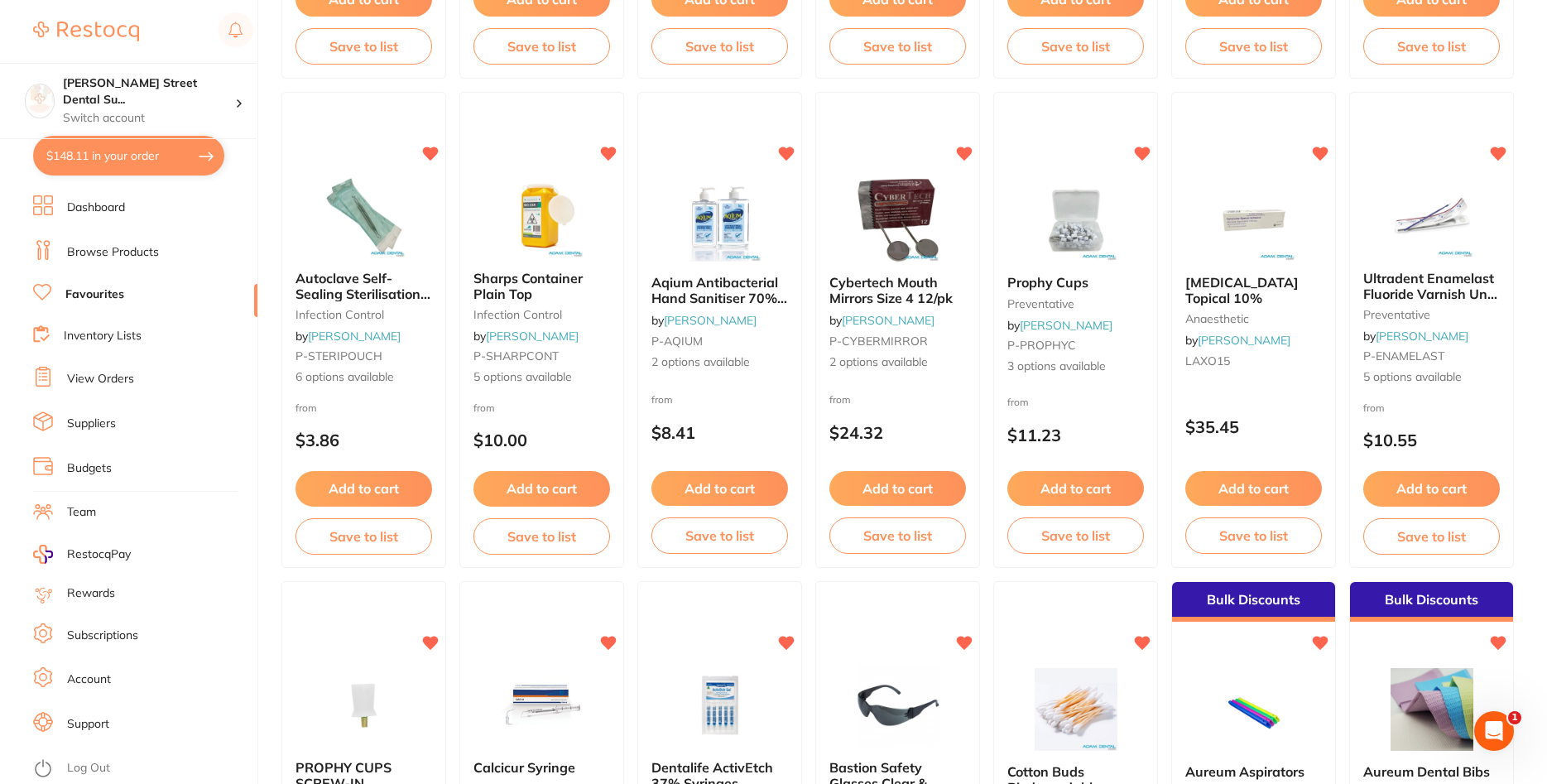
click at [127, 159] on button "$148.11 in your order" at bounding box center [129, 156] width 191 height 39
checkbox input "true"
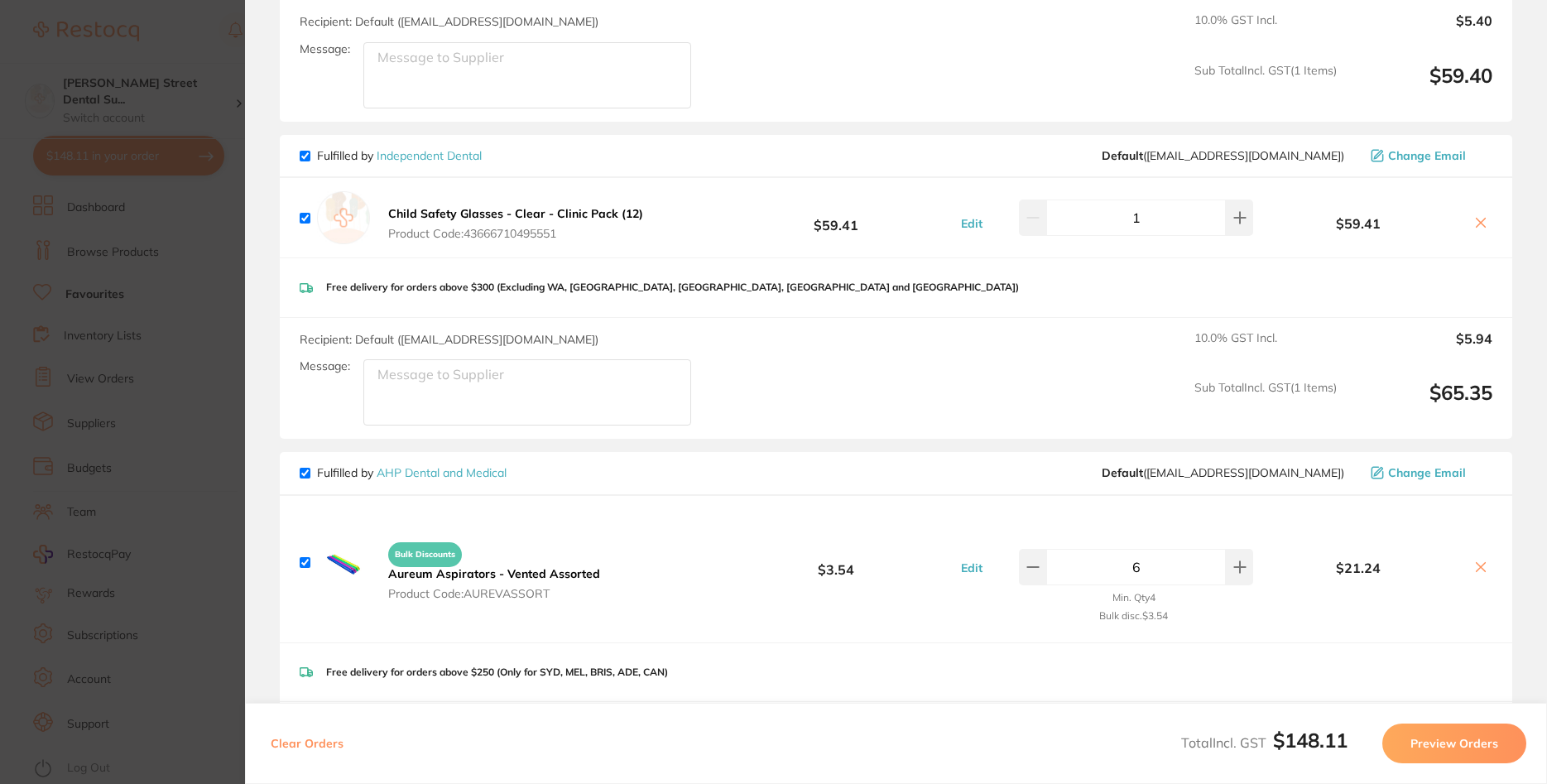
scroll to position [179, 0]
